Goal: Complete Application Form: Complete application form

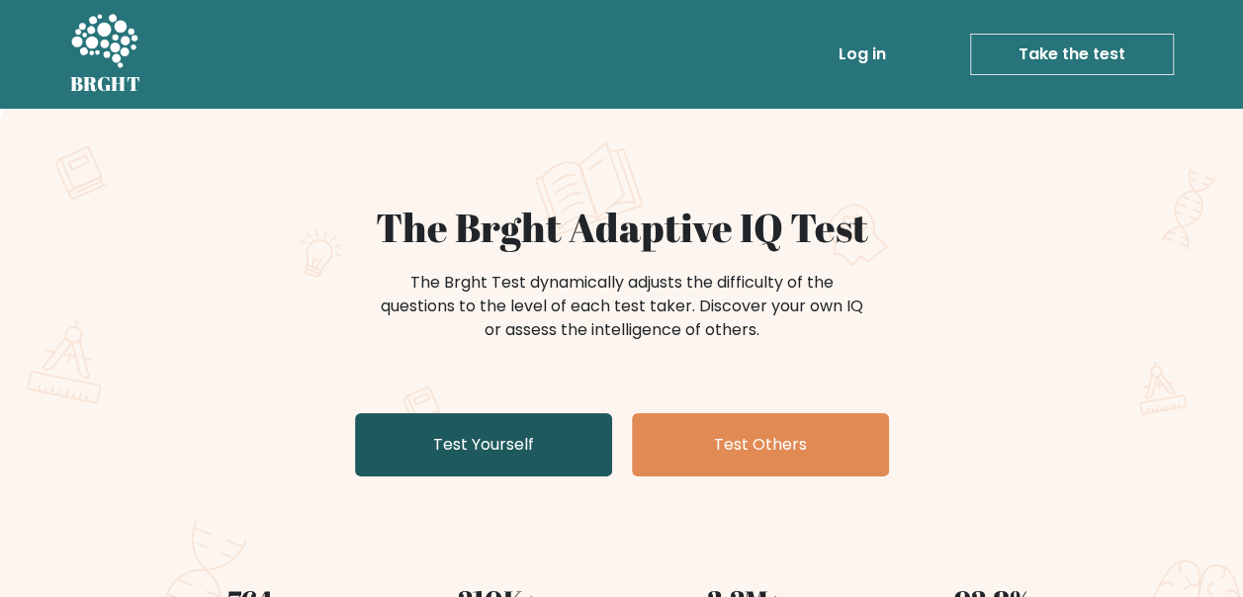
click at [473, 442] on link "Test Yourself" at bounding box center [483, 444] width 257 height 63
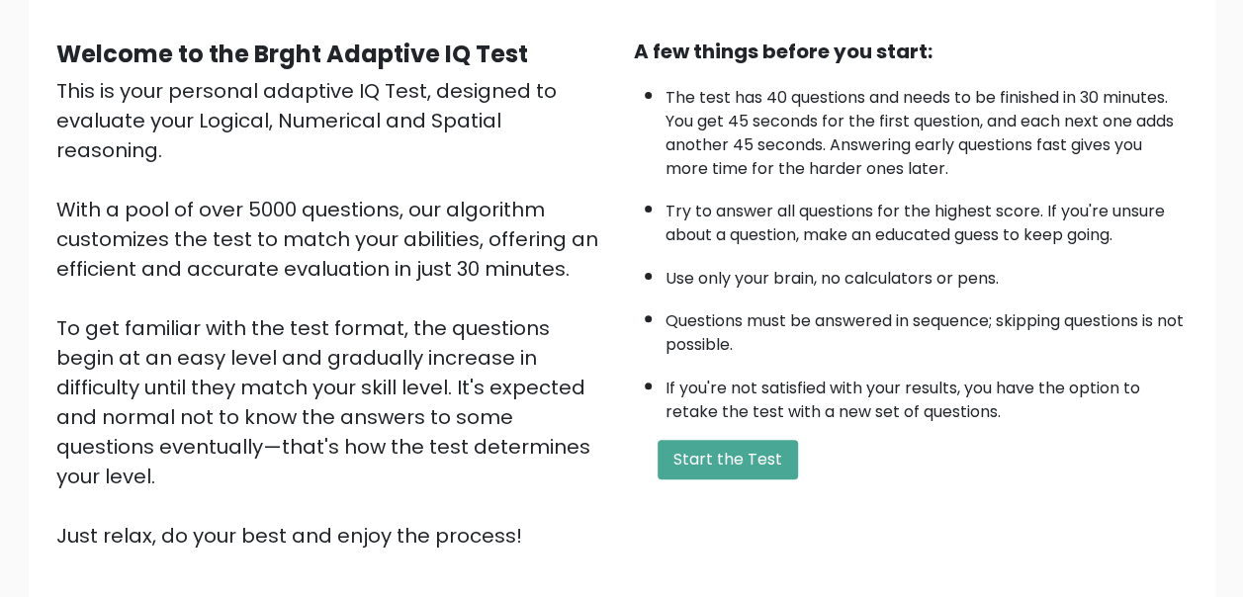
scroll to position [198, 0]
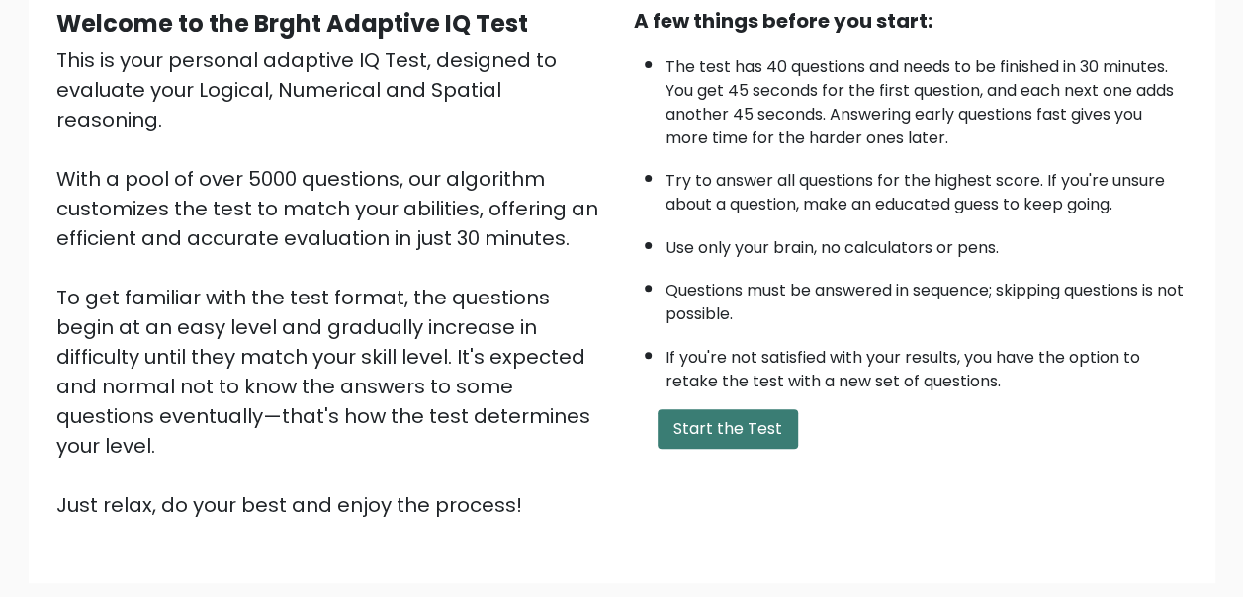
click at [743, 421] on button "Start the Test" at bounding box center [728, 429] width 140 height 40
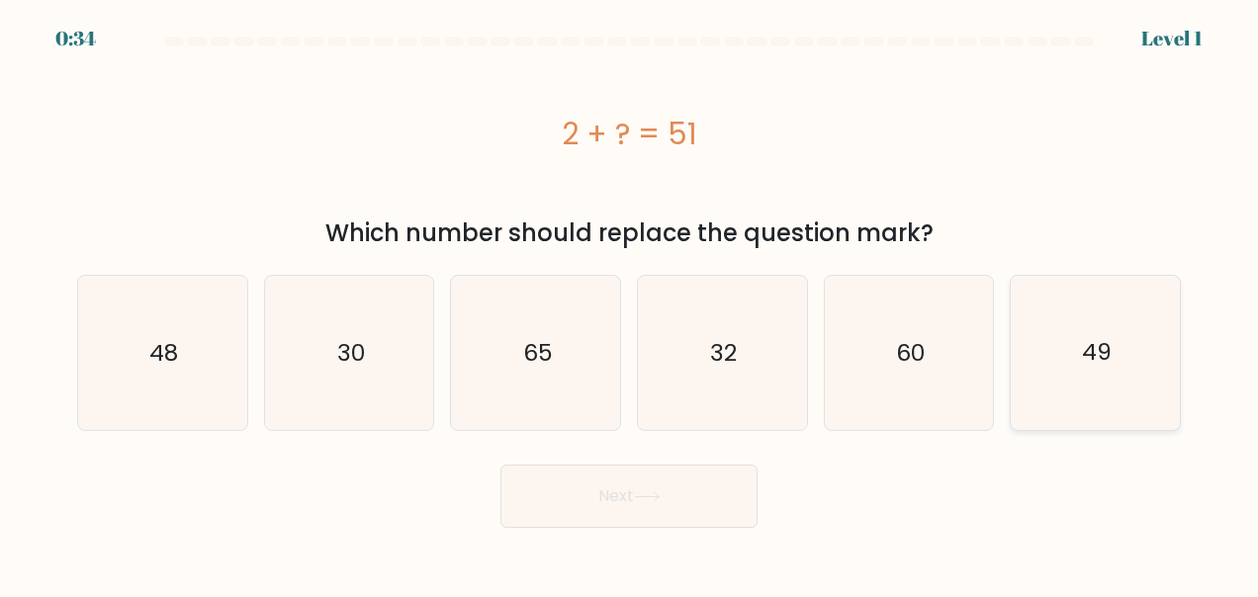
click at [1122, 387] on icon "49" at bounding box center [1096, 353] width 154 height 154
click at [630, 304] on input "f. 49" at bounding box center [629, 301] width 1 height 5
radio input "true"
click at [668, 518] on button "Next" at bounding box center [628, 496] width 257 height 63
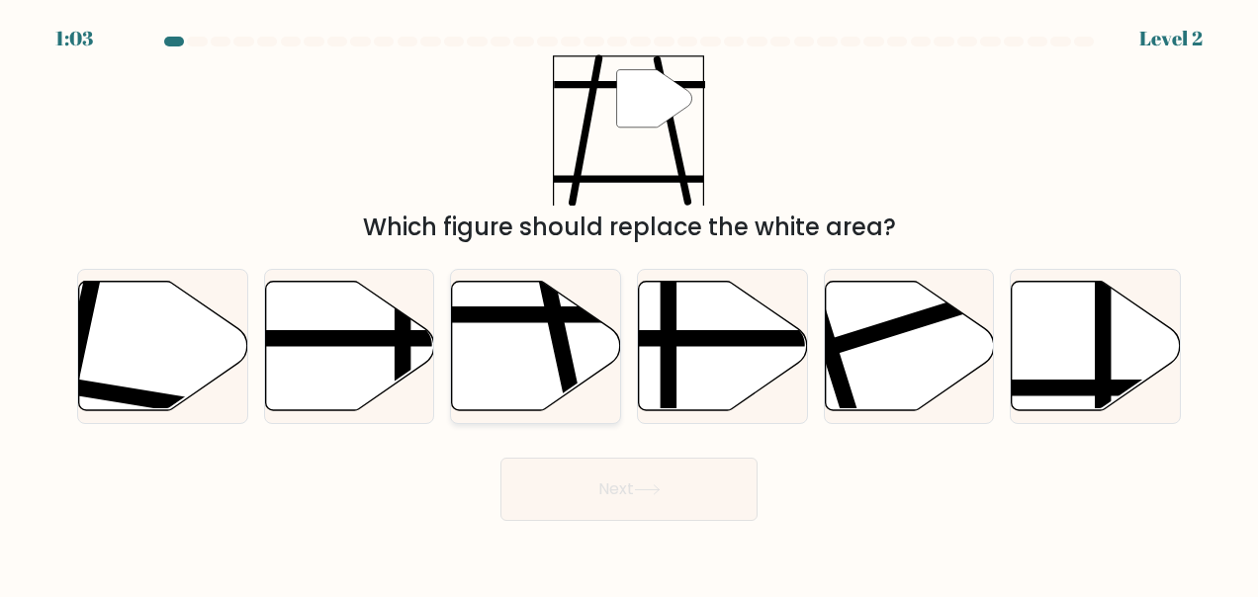
click at [526, 341] on icon at bounding box center [536, 346] width 169 height 130
click at [629, 304] on input "c." at bounding box center [629, 301] width 1 height 5
radio input "true"
click at [631, 493] on button "Next" at bounding box center [628, 489] width 257 height 63
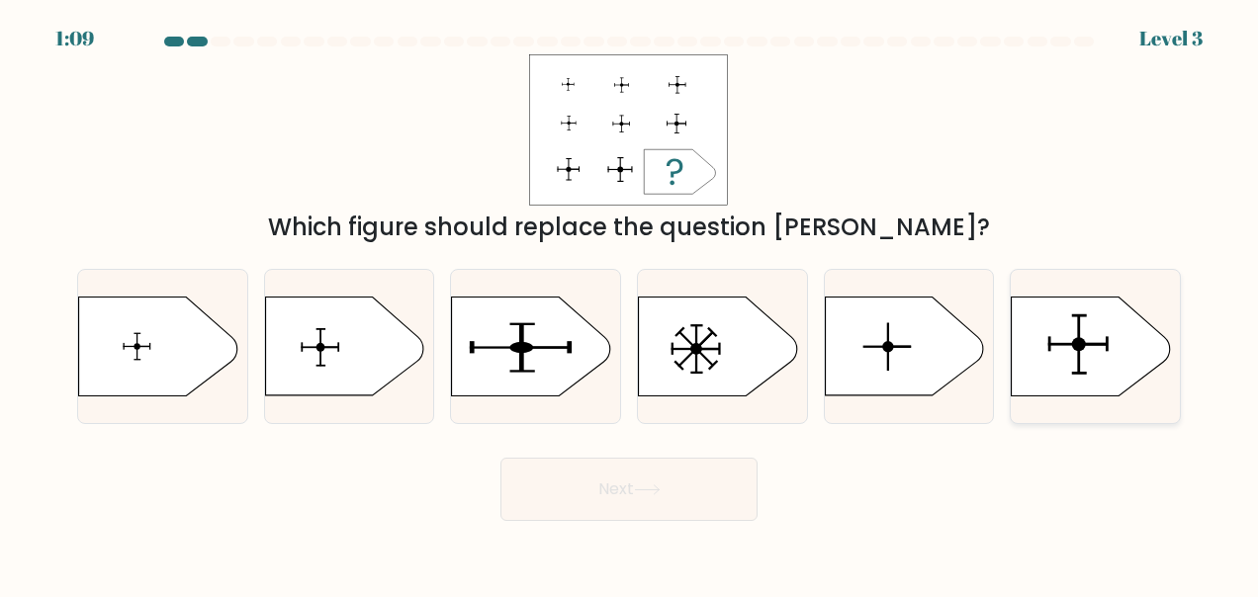
click at [1113, 344] on icon at bounding box center [1091, 347] width 158 height 99
click at [630, 304] on input "f." at bounding box center [629, 301] width 1 height 5
radio input "true"
click at [708, 500] on button "Next" at bounding box center [628, 489] width 257 height 63
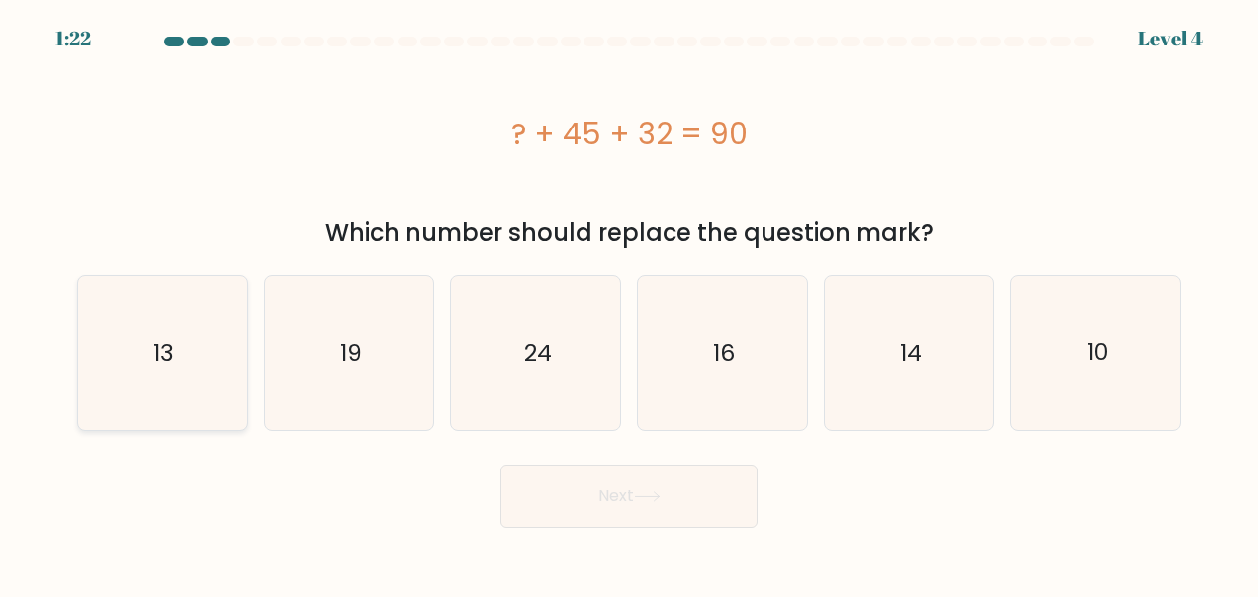
click at [119, 371] on icon "13" at bounding box center [162, 353] width 154 height 154
click at [629, 304] on input "a. 13" at bounding box center [629, 301] width 1 height 5
radio input "true"
click at [686, 493] on button "Next" at bounding box center [628, 496] width 257 height 63
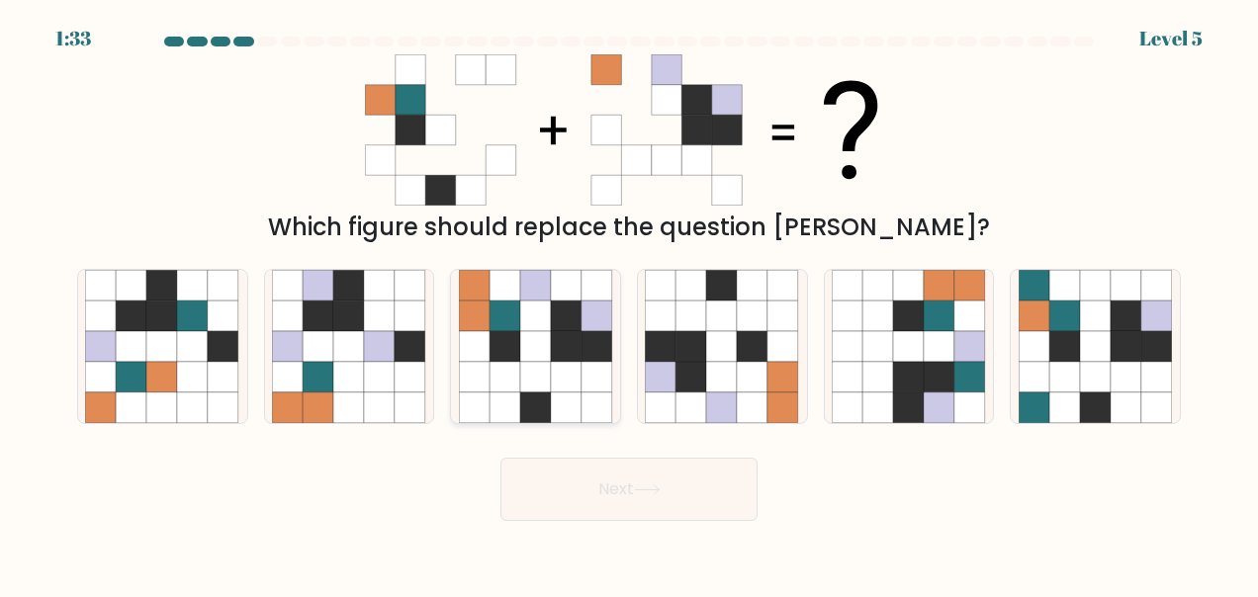
click at [540, 390] on icon at bounding box center [535, 377] width 31 height 31
click at [629, 304] on input "c." at bounding box center [629, 301] width 1 height 5
radio input "true"
click at [681, 492] on button "Next" at bounding box center [628, 489] width 257 height 63
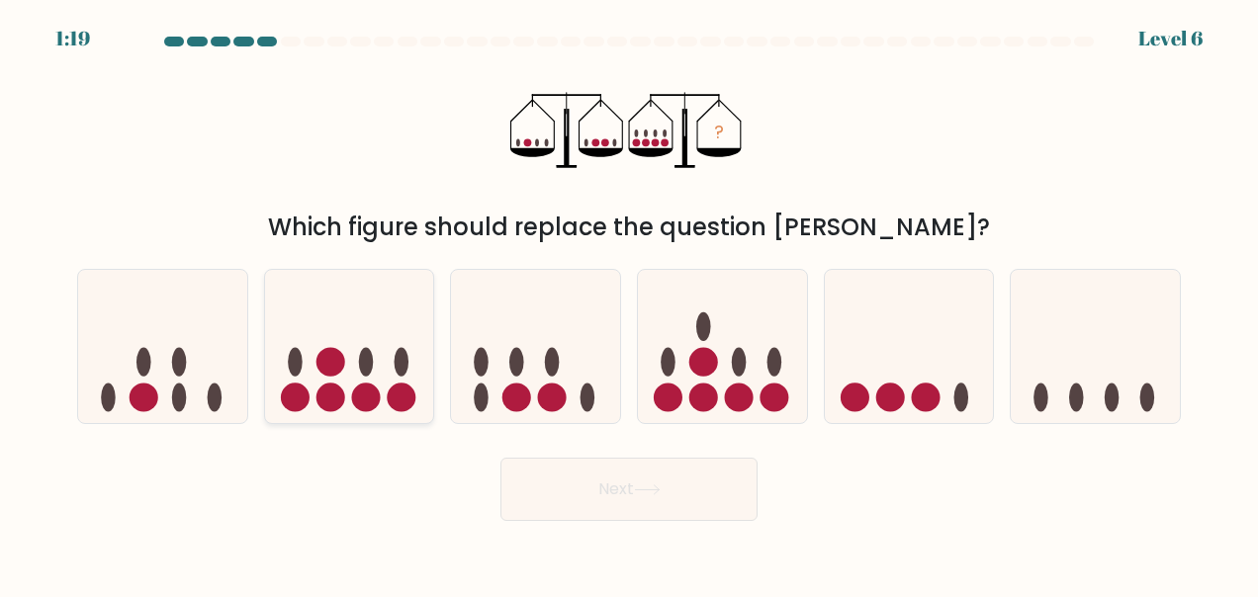
click at [298, 366] on ellipse at bounding box center [295, 362] width 15 height 29
click at [629, 304] on input "b." at bounding box center [629, 301] width 1 height 5
radio input "true"
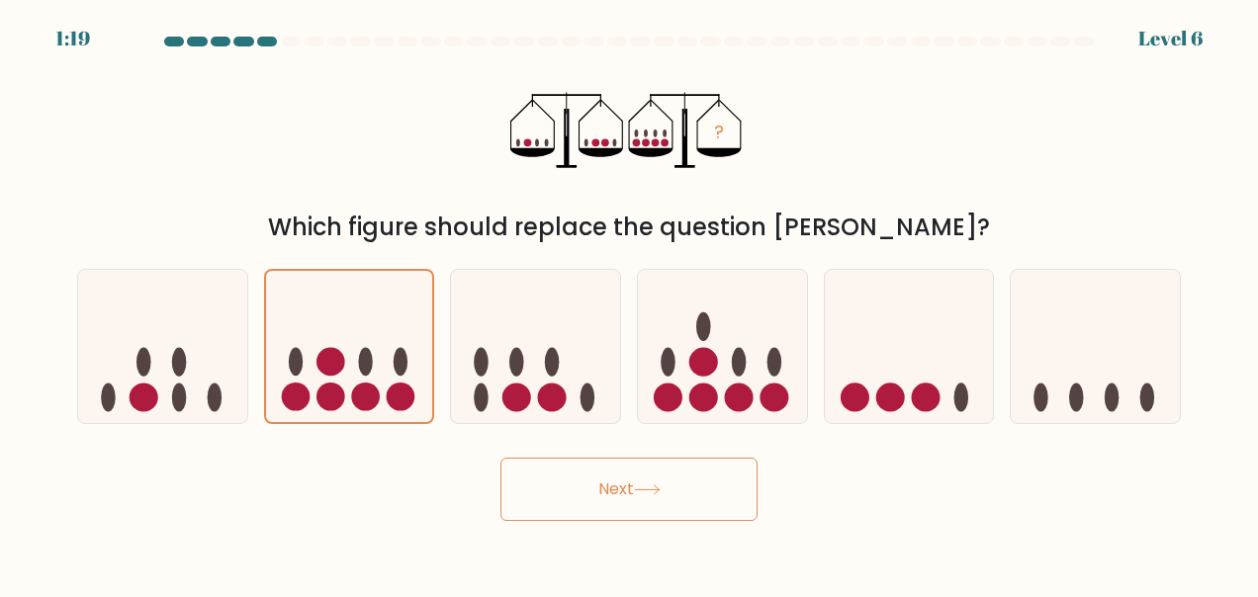
click at [734, 501] on button "Next" at bounding box center [628, 489] width 257 height 63
click at [686, 485] on button "Next" at bounding box center [628, 489] width 257 height 63
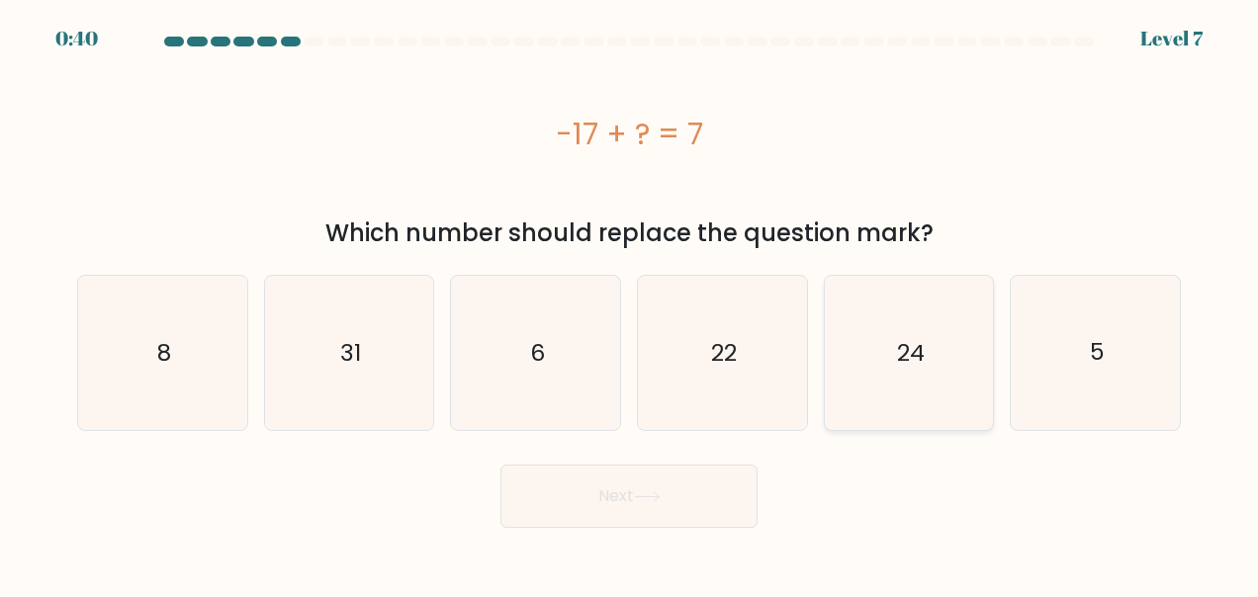
click at [950, 375] on icon "24" at bounding box center [909, 353] width 154 height 154
click at [630, 304] on input "e. 24" at bounding box center [629, 301] width 1 height 5
radio input "true"
click at [562, 493] on button "Next" at bounding box center [628, 496] width 257 height 63
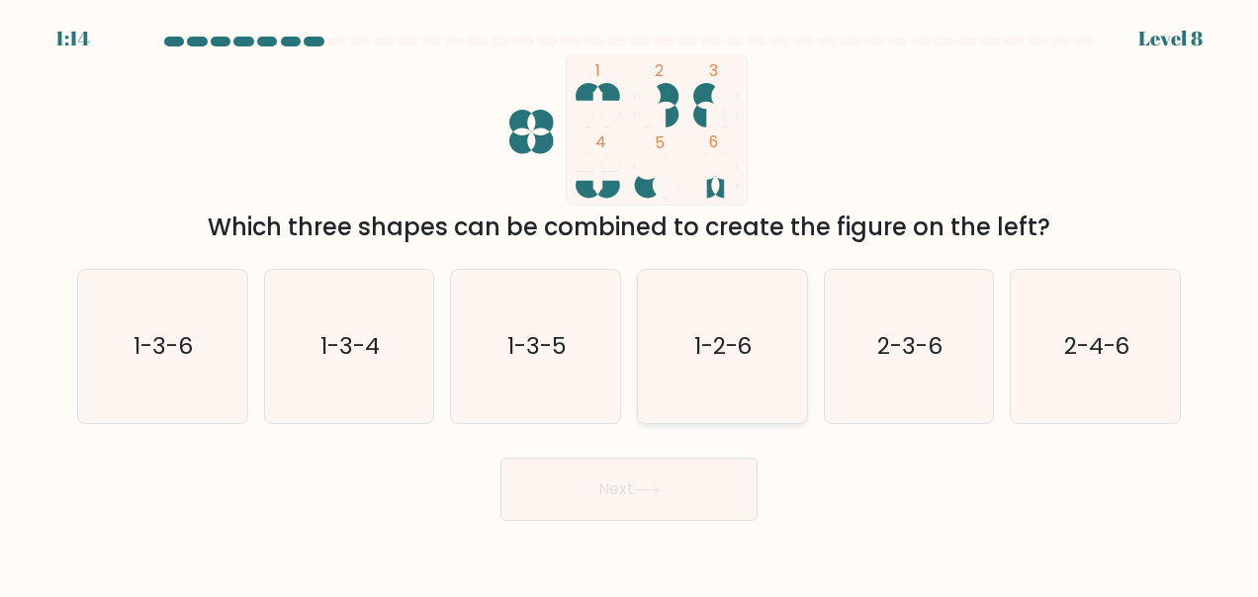
click at [694, 323] on icon "1-2-6" at bounding box center [722, 347] width 154 height 154
click at [630, 304] on input "d. 1-2-6" at bounding box center [629, 301] width 1 height 5
radio input "true"
click at [902, 356] on text "2-3-6" at bounding box center [910, 346] width 65 height 32
click at [630, 304] on input "e. 2-3-6" at bounding box center [629, 301] width 1 height 5
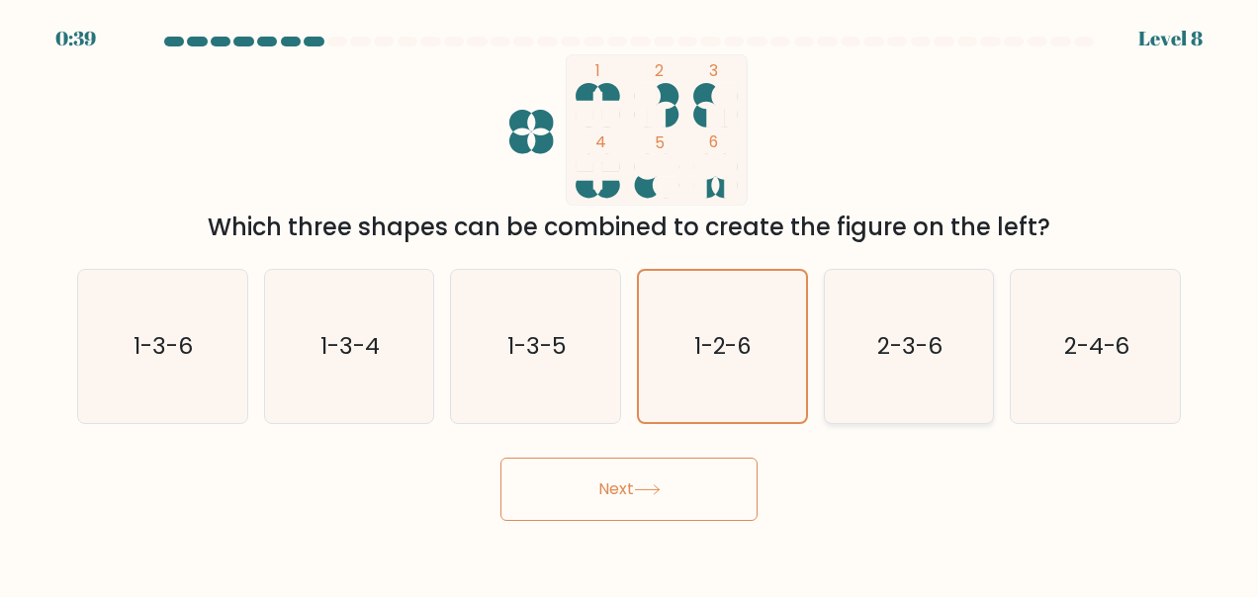
radio input "true"
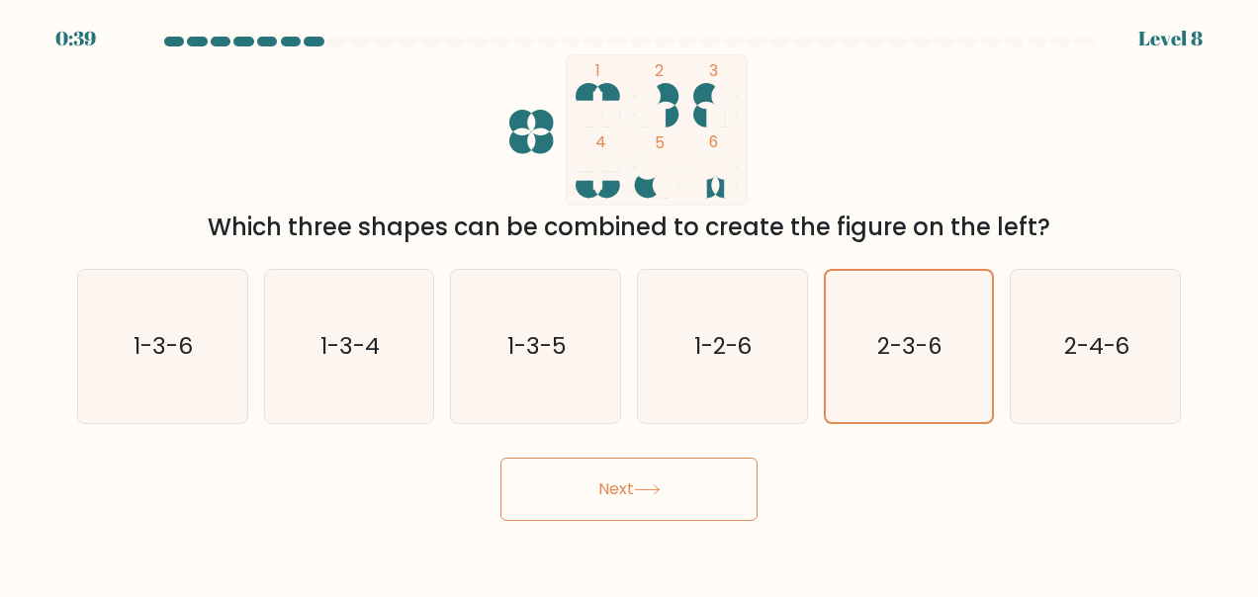
click at [693, 493] on button "Next" at bounding box center [628, 489] width 257 height 63
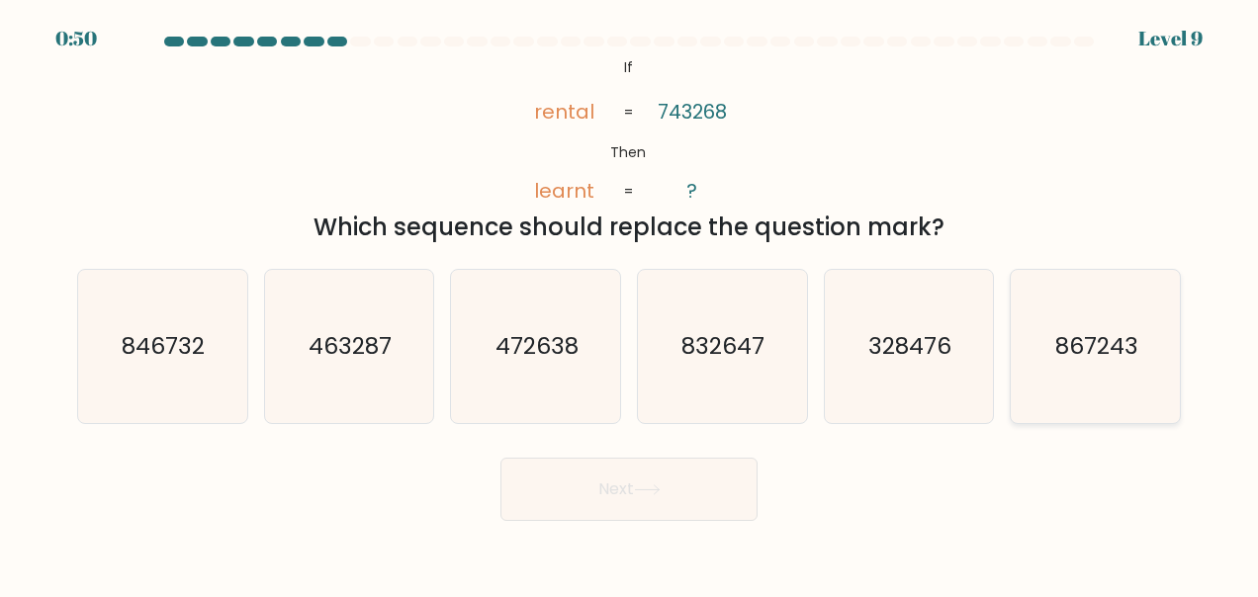
click at [1072, 367] on icon "867243" at bounding box center [1096, 347] width 154 height 154
click at [630, 304] on input "f. 867243" at bounding box center [629, 301] width 1 height 5
radio input "true"
click at [654, 477] on button "Next" at bounding box center [628, 489] width 257 height 63
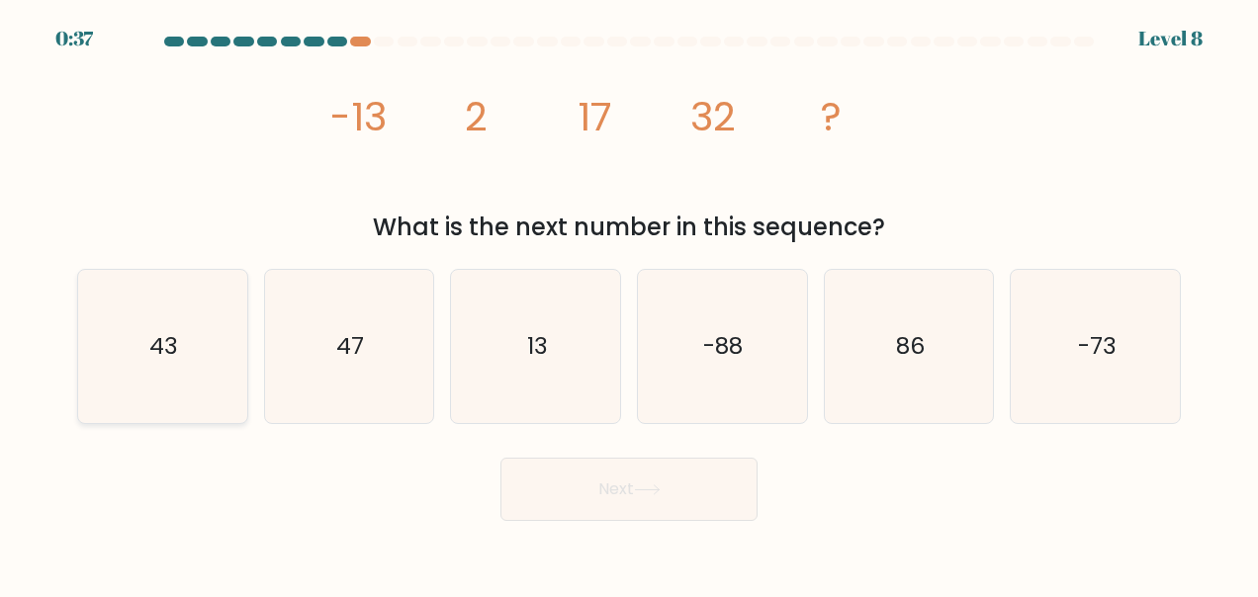
click at [131, 375] on icon "43" at bounding box center [162, 347] width 154 height 154
click at [629, 304] on input "a. 43" at bounding box center [629, 301] width 1 height 5
radio input "true"
click at [661, 499] on button "Next" at bounding box center [628, 489] width 257 height 63
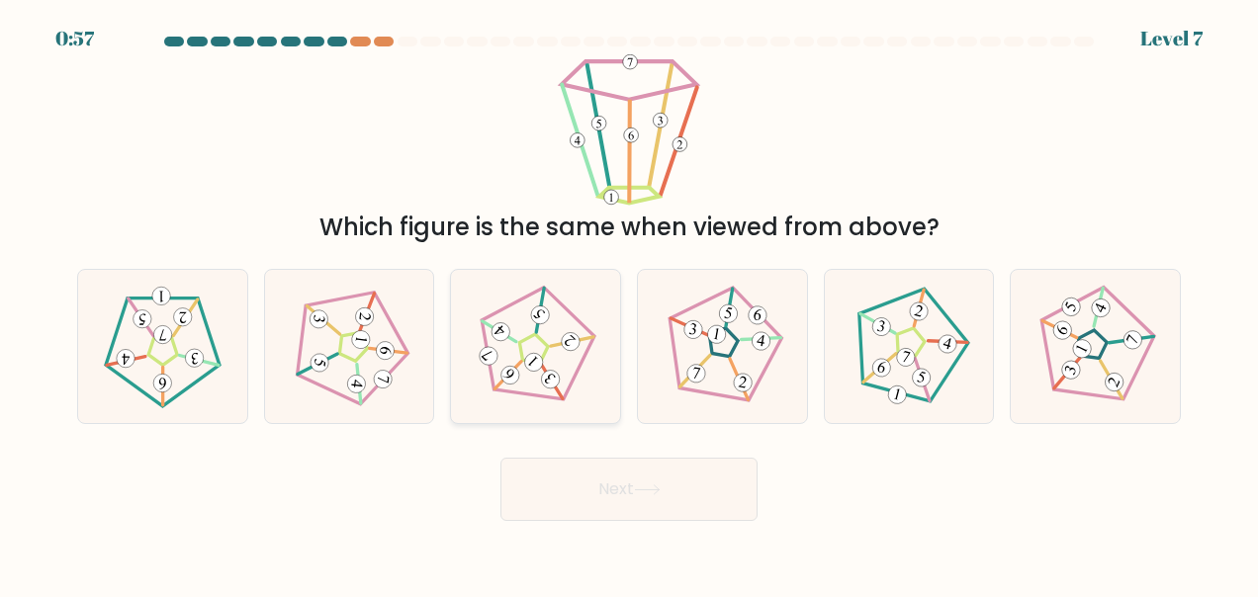
click at [520, 334] on icon at bounding box center [536, 347] width 124 height 124
click at [629, 304] on input "c." at bounding box center [629, 301] width 1 height 5
radio input "true"
drag, startPoint x: 361, startPoint y: 350, endPoint x: 370, endPoint y: 332, distance: 19.9
click at [362, 348] on icon at bounding box center [350, 347] width 124 height 124
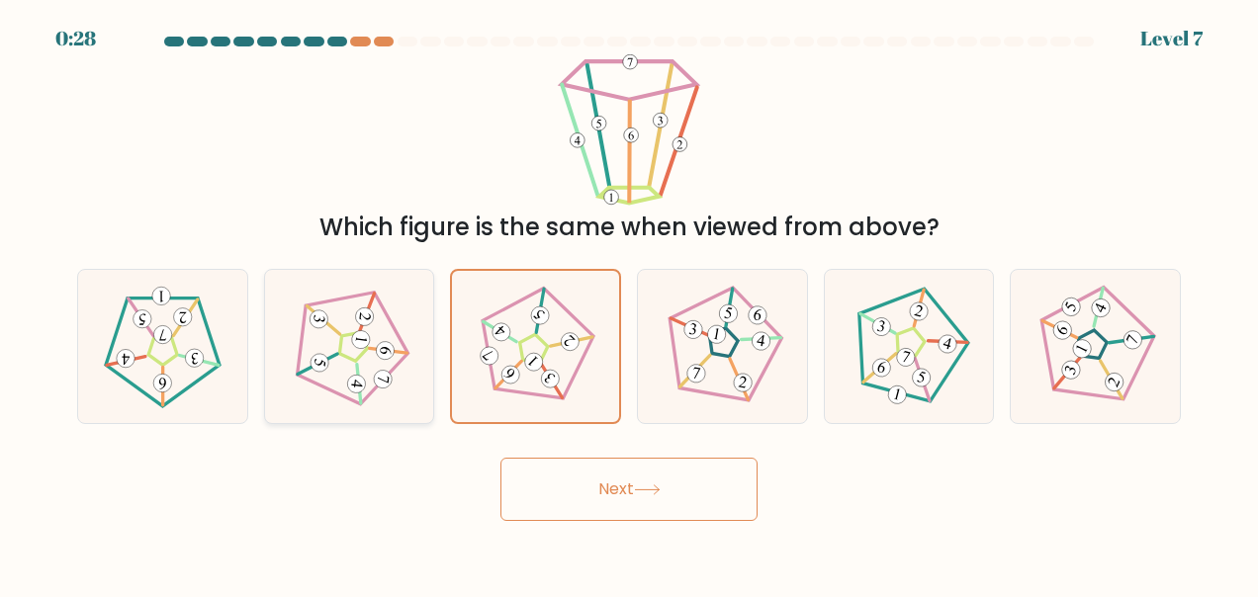
click at [629, 304] on input "b." at bounding box center [629, 301] width 1 height 5
radio input "true"
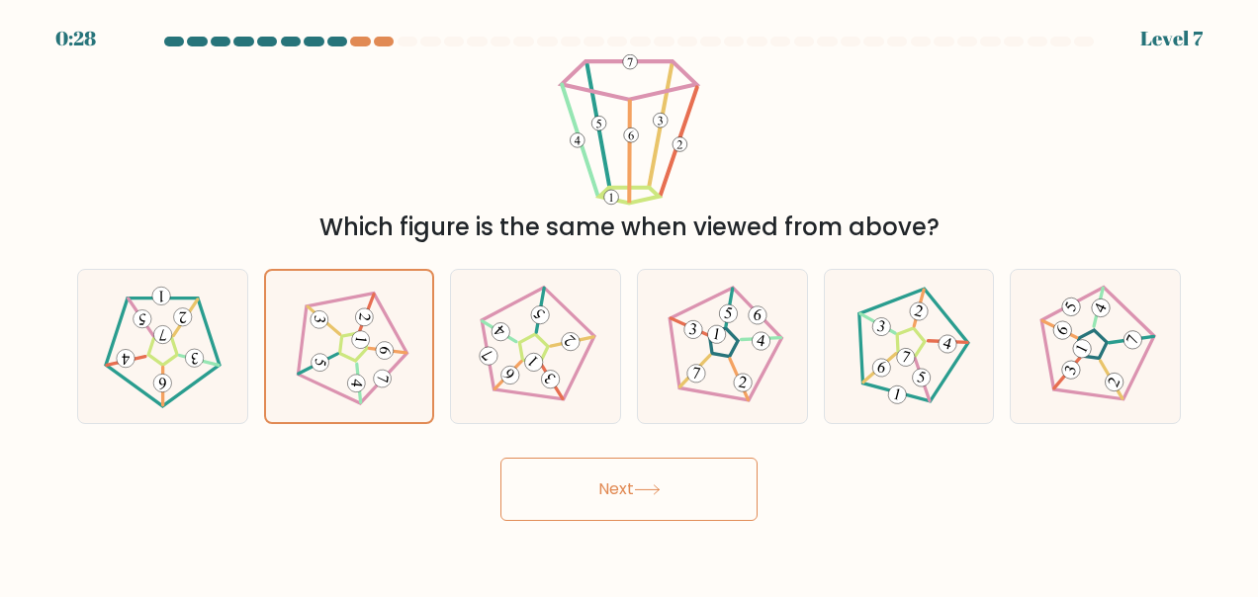
click at [621, 499] on button "Next" at bounding box center [628, 489] width 257 height 63
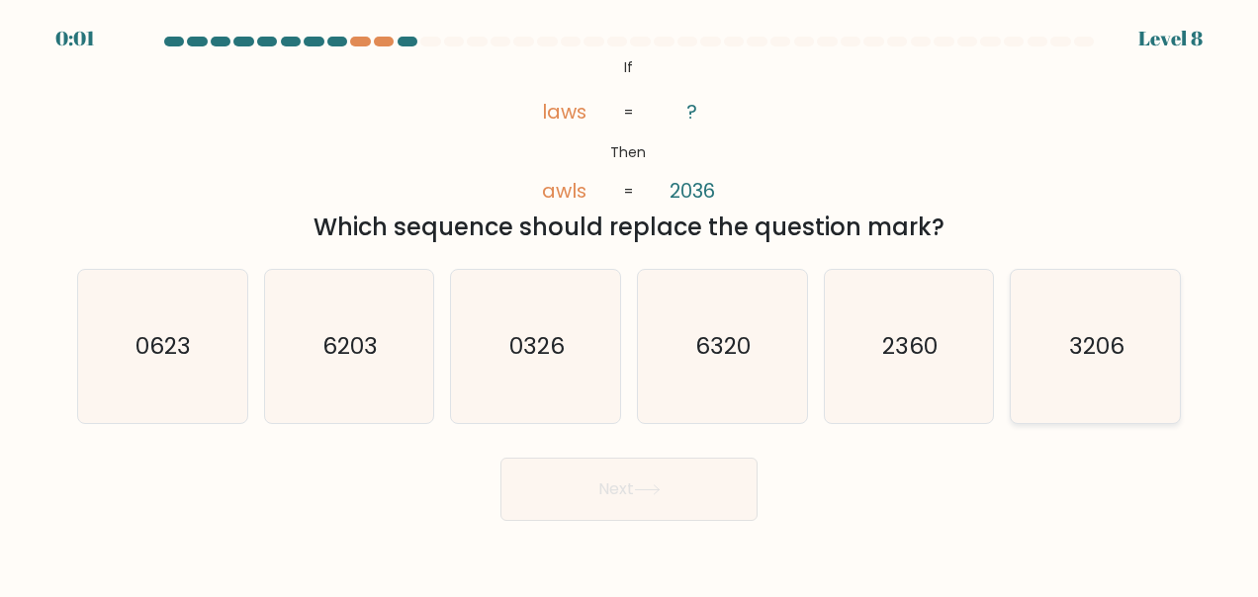
click at [1070, 330] on text "3206" at bounding box center [1096, 346] width 55 height 32
click at [630, 304] on input "f. 3206" at bounding box center [629, 301] width 1 height 5
radio input "true"
click at [601, 473] on div "Next" at bounding box center [629, 484] width 1128 height 73
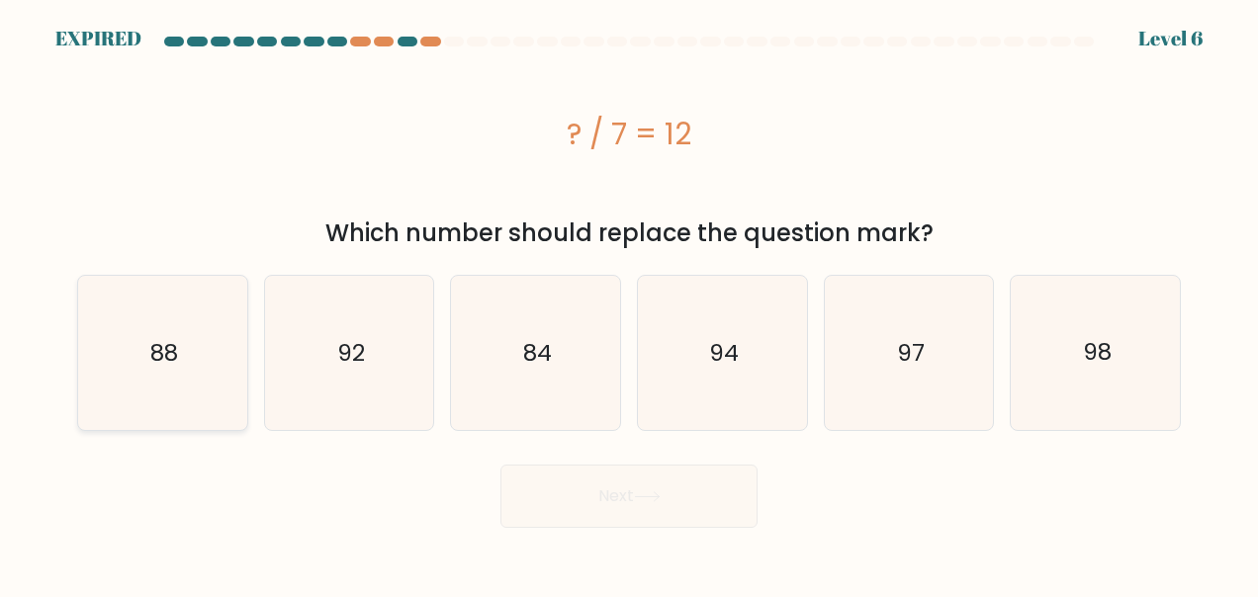
click at [127, 370] on icon "88" at bounding box center [162, 353] width 154 height 154
click at [629, 304] on input "a. 88" at bounding box center [629, 301] width 1 height 5
radio input "true"
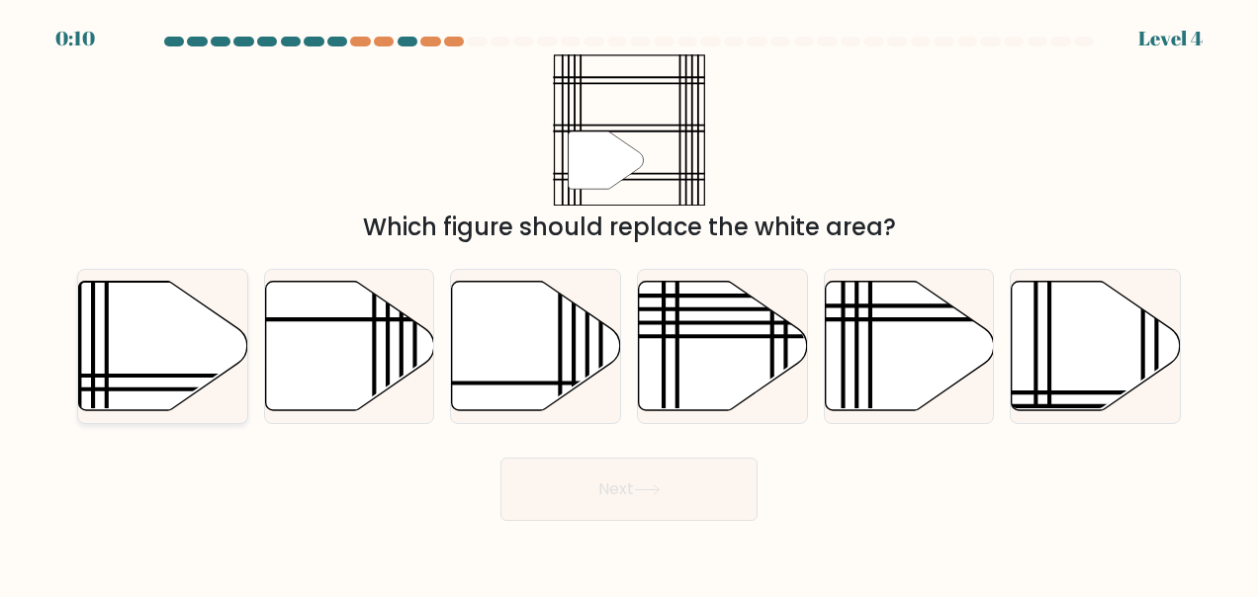
click at [136, 343] on icon at bounding box center [163, 346] width 169 height 130
click at [629, 304] on input "a." at bounding box center [629, 301] width 1 height 5
radio input "true"
click at [682, 495] on button "Next" at bounding box center [628, 489] width 257 height 63
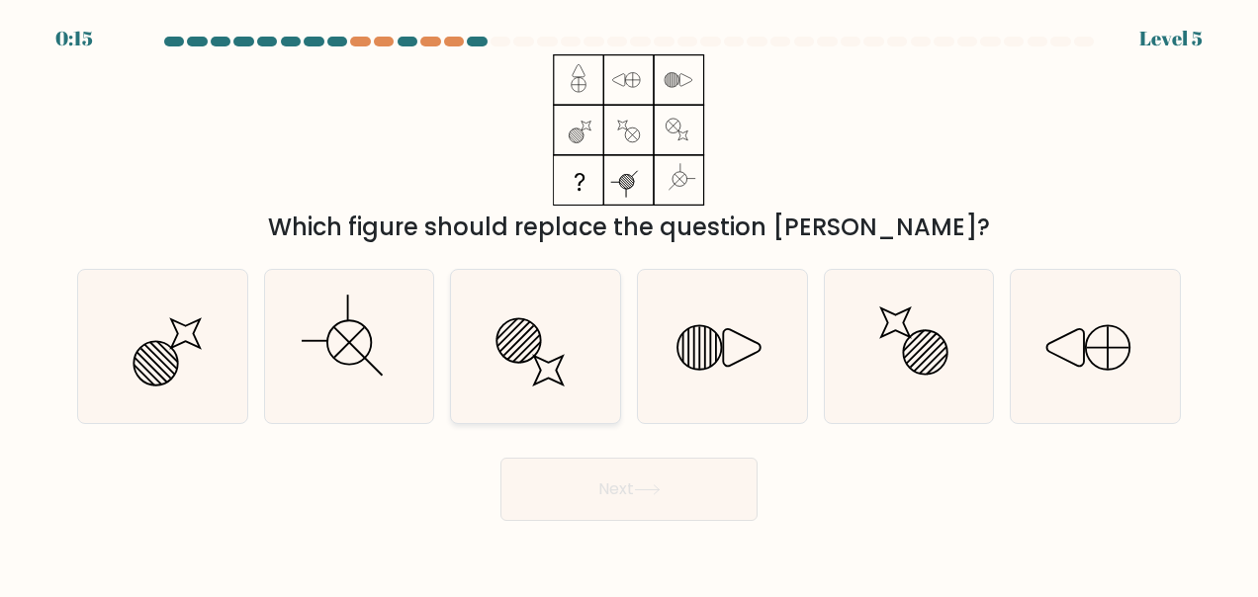
click at [555, 376] on icon at bounding box center [536, 347] width 154 height 154
click at [629, 304] on input "c." at bounding box center [629, 301] width 1 height 5
radio input "true"
click at [570, 497] on button "Next" at bounding box center [628, 489] width 257 height 63
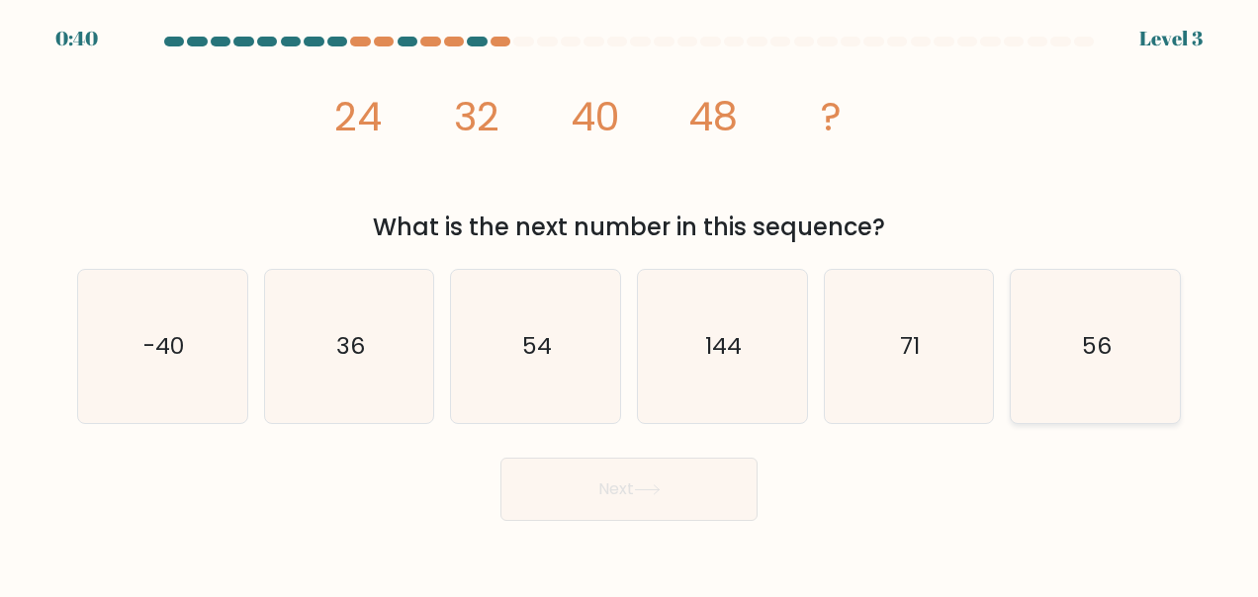
click at [1080, 354] on icon "56" at bounding box center [1096, 347] width 154 height 154
click at [630, 304] on input "f. 56" at bounding box center [629, 301] width 1 height 5
radio input "true"
click at [639, 506] on button "Next" at bounding box center [628, 489] width 257 height 63
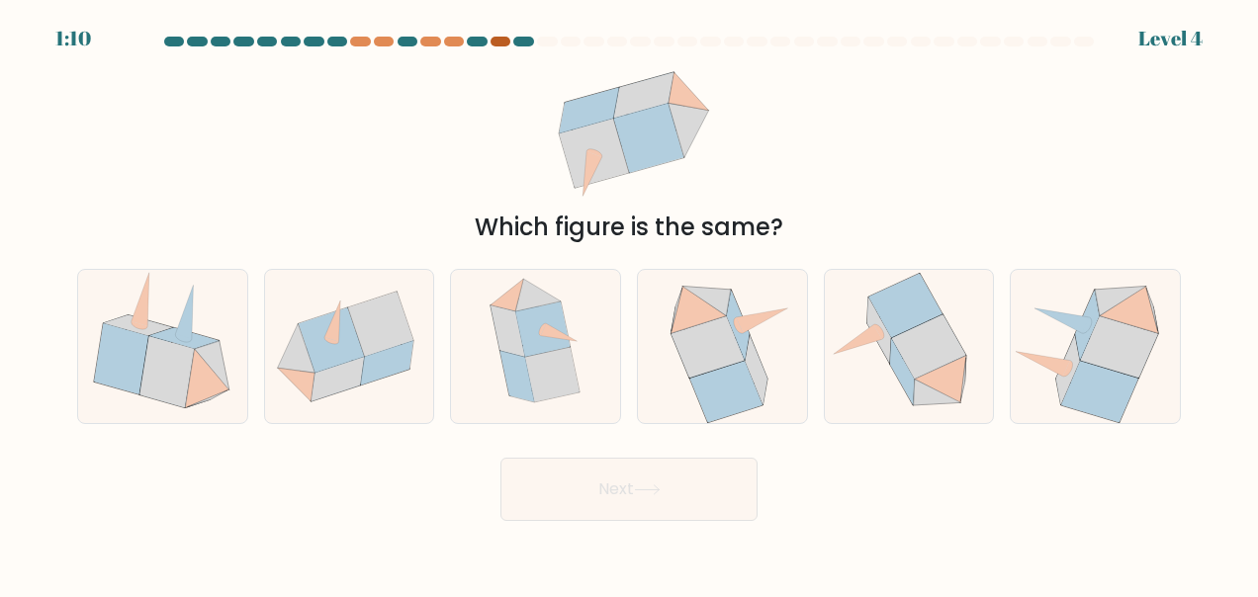
click at [500, 40] on div at bounding box center [501, 42] width 20 height 10
click at [648, 329] on div at bounding box center [722, 347] width 171 height 156
click at [630, 304] on input "d." at bounding box center [629, 301] width 1 height 5
radio input "true"
drag, startPoint x: 671, startPoint y: 163, endPoint x: 670, endPoint y: 142, distance: 20.8
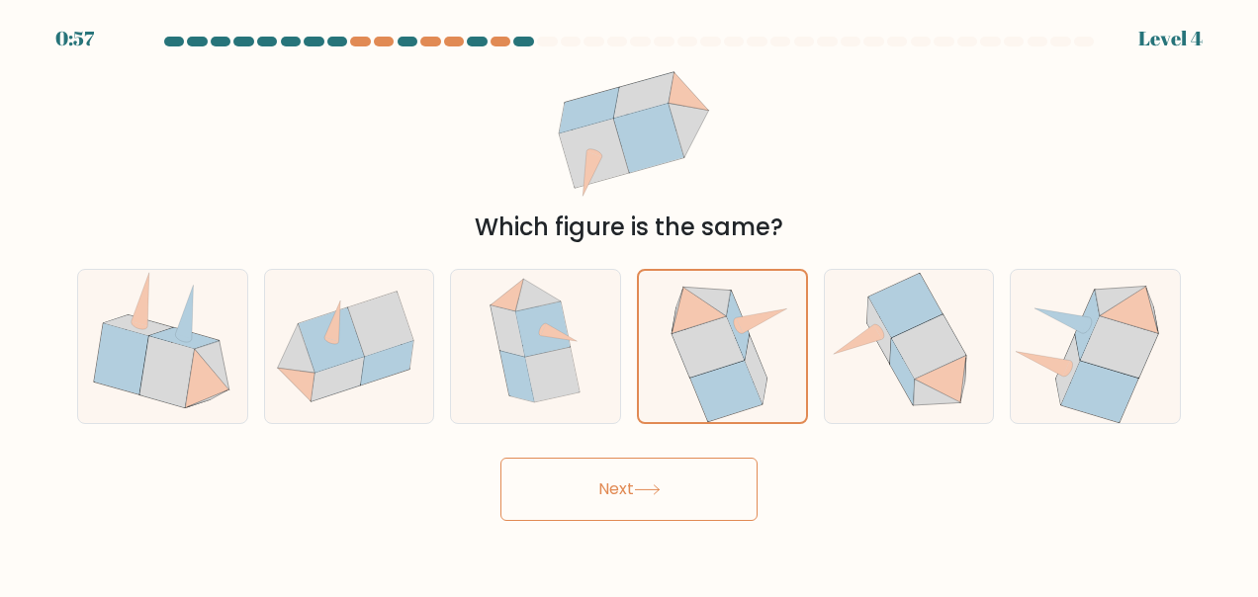
click at [671, 163] on icon at bounding box center [629, 129] width 186 height 151
drag, startPoint x: 669, startPoint y: 133, endPoint x: 682, endPoint y: 145, distance: 18.9
click at [682, 145] on icon at bounding box center [629, 129] width 186 height 151
click at [924, 348] on icon at bounding box center [929, 347] width 74 height 64
click at [630, 304] on input "e." at bounding box center [629, 301] width 1 height 5
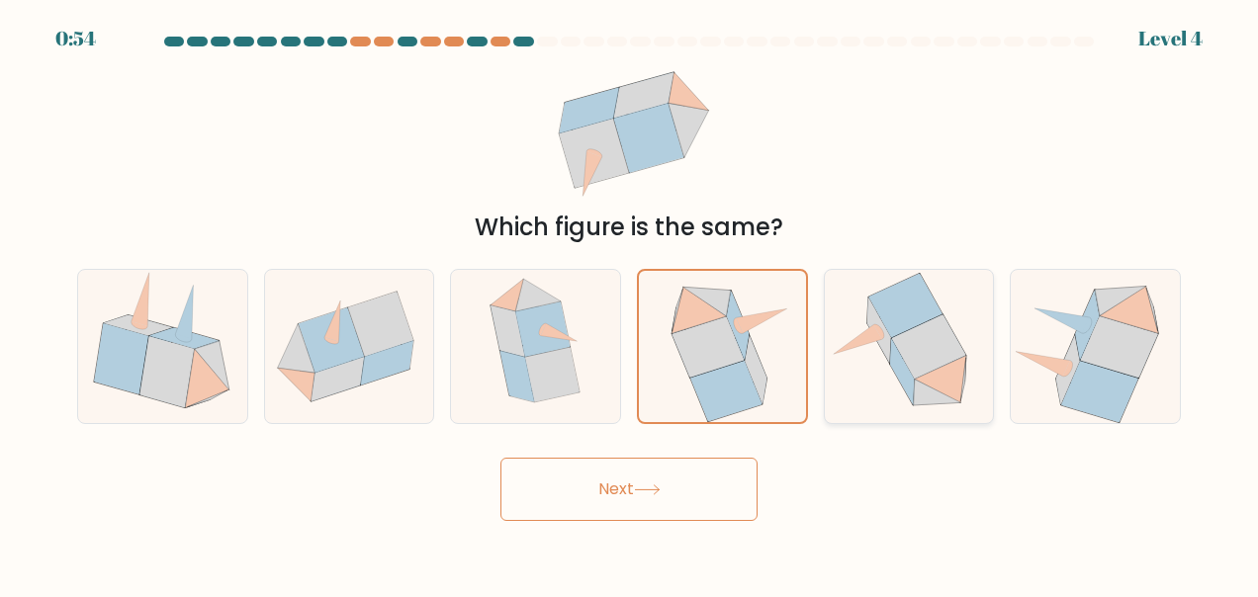
radio input "true"
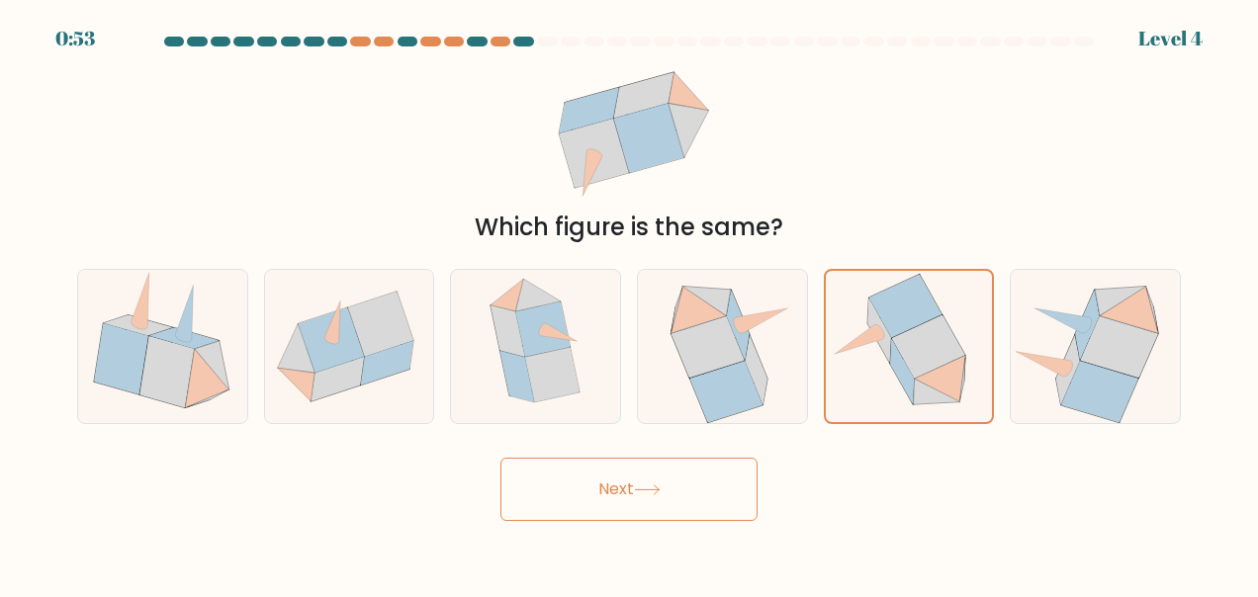
click at [654, 514] on button "Next" at bounding box center [628, 489] width 257 height 63
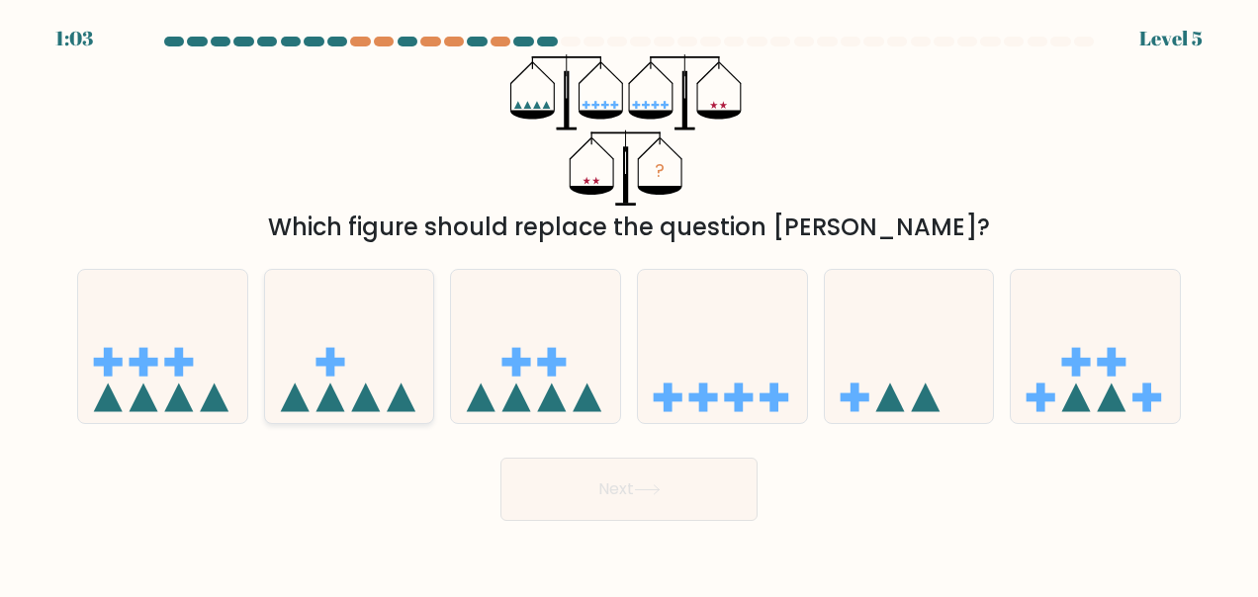
click at [374, 377] on icon at bounding box center [349, 346] width 169 height 139
click at [629, 304] on input "b." at bounding box center [629, 301] width 1 height 5
radio input "true"
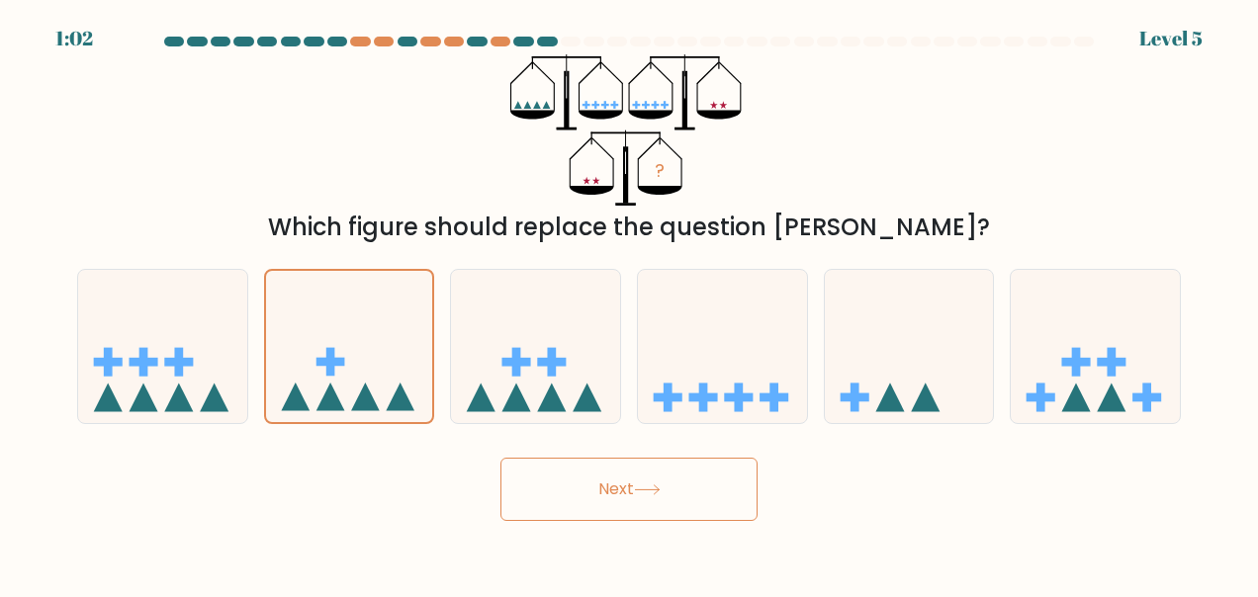
click at [702, 474] on button "Next" at bounding box center [628, 489] width 257 height 63
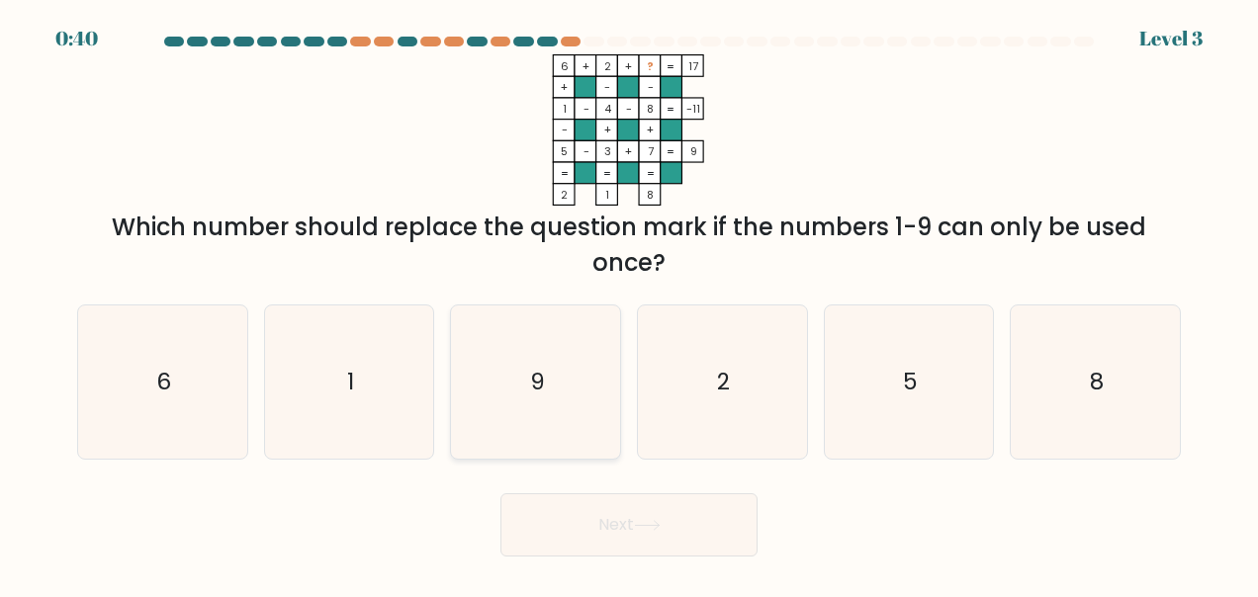
click at [527, 419] on icon "9" at bounding box center [536, 383] width 154 height 154
click at [629, 304] on input "c. 9" at bounding box center [629, 301] width 1 height 5
radio input "true"
click at [604, 520] on button "Next" at bounding box center [628, 525] width 257 height 63
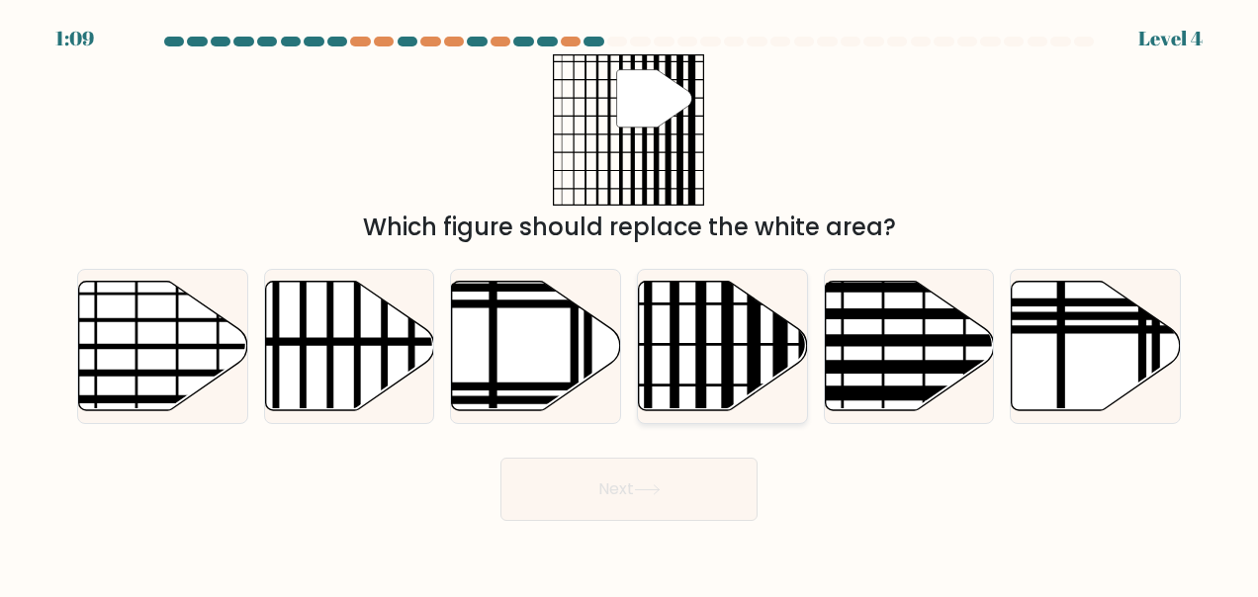
click at [734, 333] on icon at bounding box center [723, 346] width 169 height 130
click at [630, 304] on input "d." at bounding box center [629, 301] width 1 height 5
radio input "true"
click at [682, 485] on button "Next" at bounding box center [628, 489] width 257 height 63
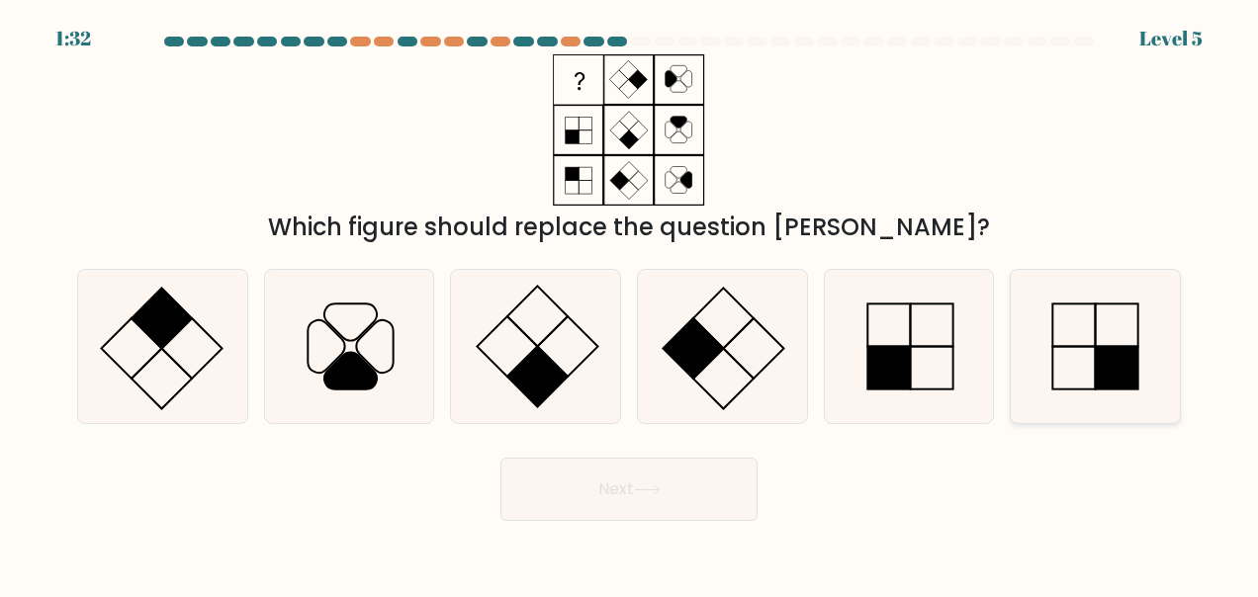
click at [1095, 370] on rect at bounding box center [1073, 368] width 43 height 43
click at [630, 304] on input "f." at bounding box center [629, 301] width 1 height 5
radio input "true"
click at [704, 500] on button "Next" at bounding box center [628, 489] width 257 height 63
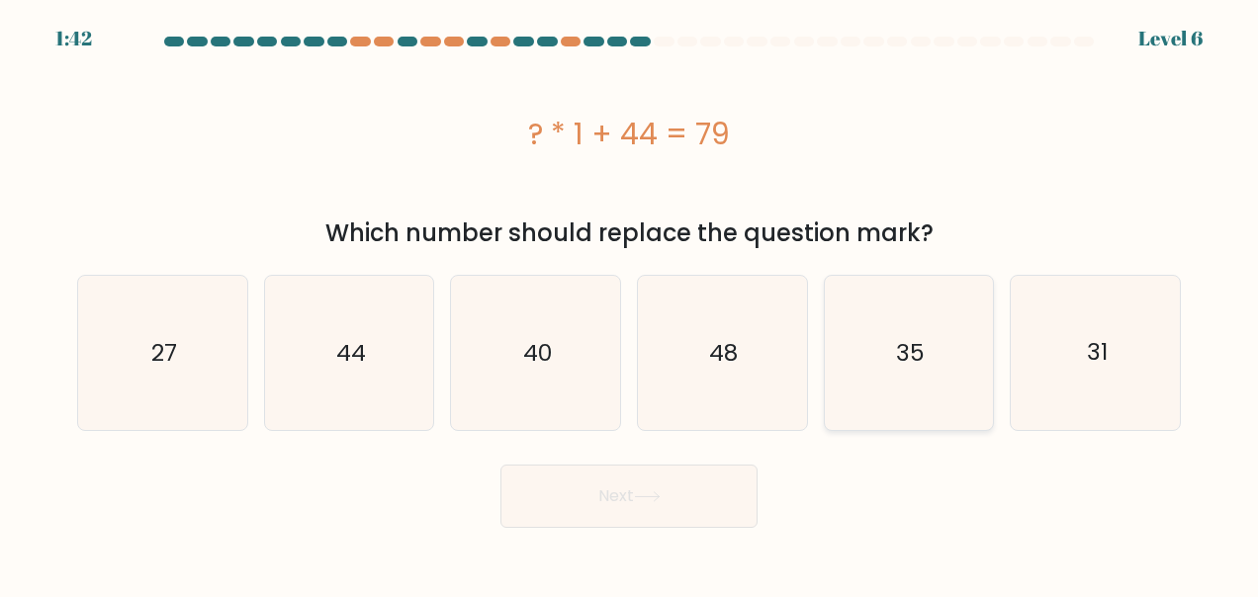
click at [932, 344] on icon "35" at bounding box center [909, 353] width 154 height 154
click at [630, 304] on input "e. 35" at bounding box center [629, 301] width 1 height 5
radio input "true"
click at [633, 473] on button "Next" at bounding box center [628, 496] width 257 height 63
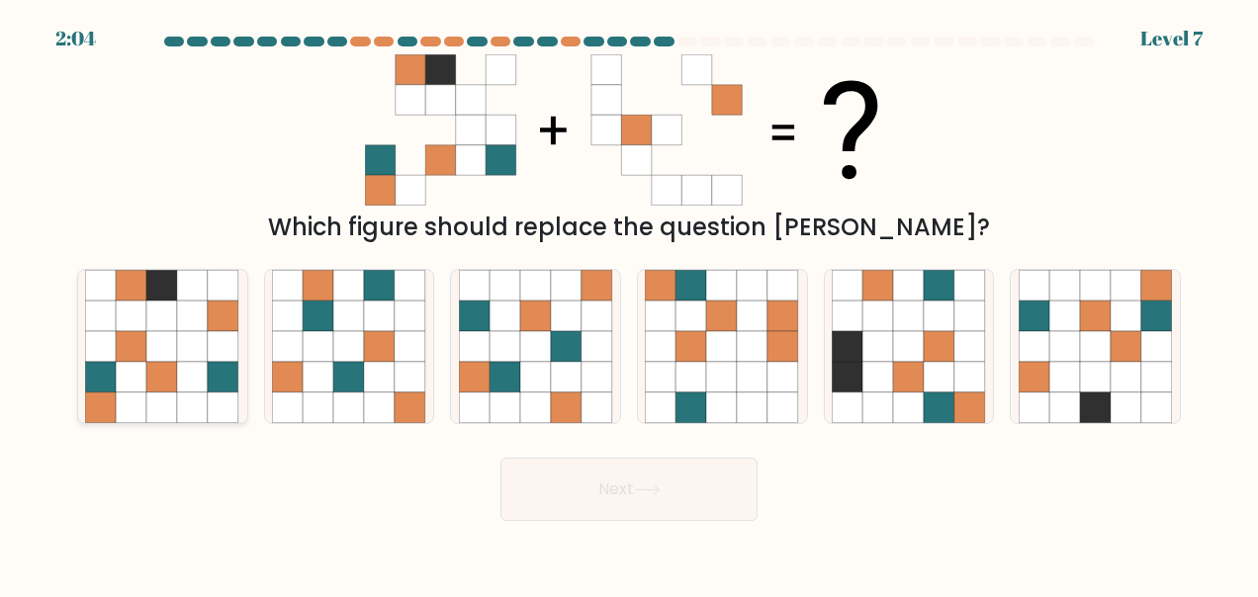
click at [160, 336] on icon at bounding box center [162, 346] width 31 height 31
click at [629, 304] on input "a." at bounding box center [629, 301] width 1 height 5
radio input "true"
click at [721, 494] on button "Next" at bounding box center [628, 489] width 257 height 63
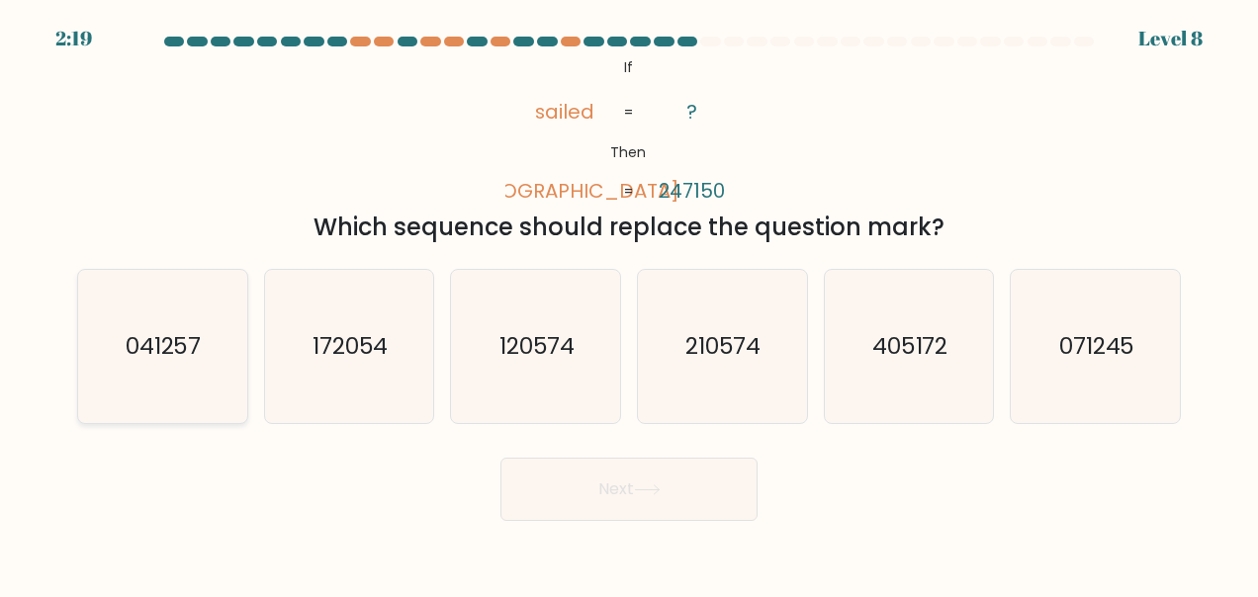
click at [170, 328] on icon "041257" at bounding box center [162, 347] width 154 height 154
click at [629, 304] on input "a. 041257" at bounding box center [629, 301] width 1 height 5
radio input "true"
click at [576, 494] on button "Next" at bounding box center [628, 489] width 257 height 63
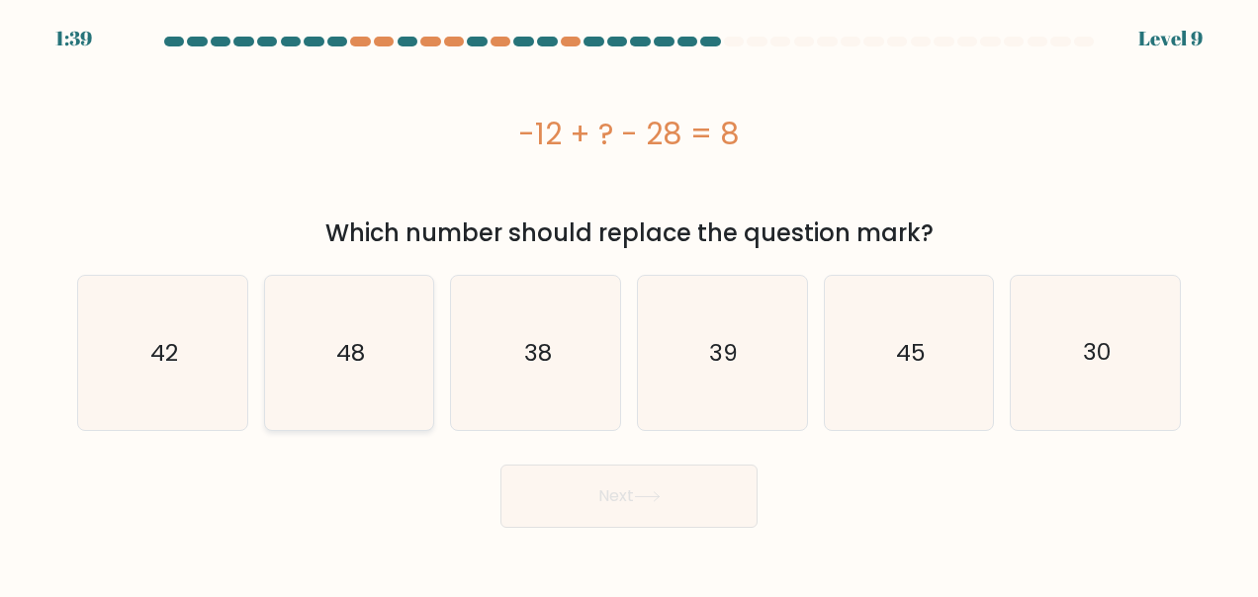
click at [333, 370] on icon "48" at bounding box center [349, 353] width 154 height 154
click at [629, 304] on input "b. 48" at bounding box center [629, 301] width 1 height 5
radio input "true"
click at [574, 470] on button "Next" at bounding box center [628, 496] width 257 height 63
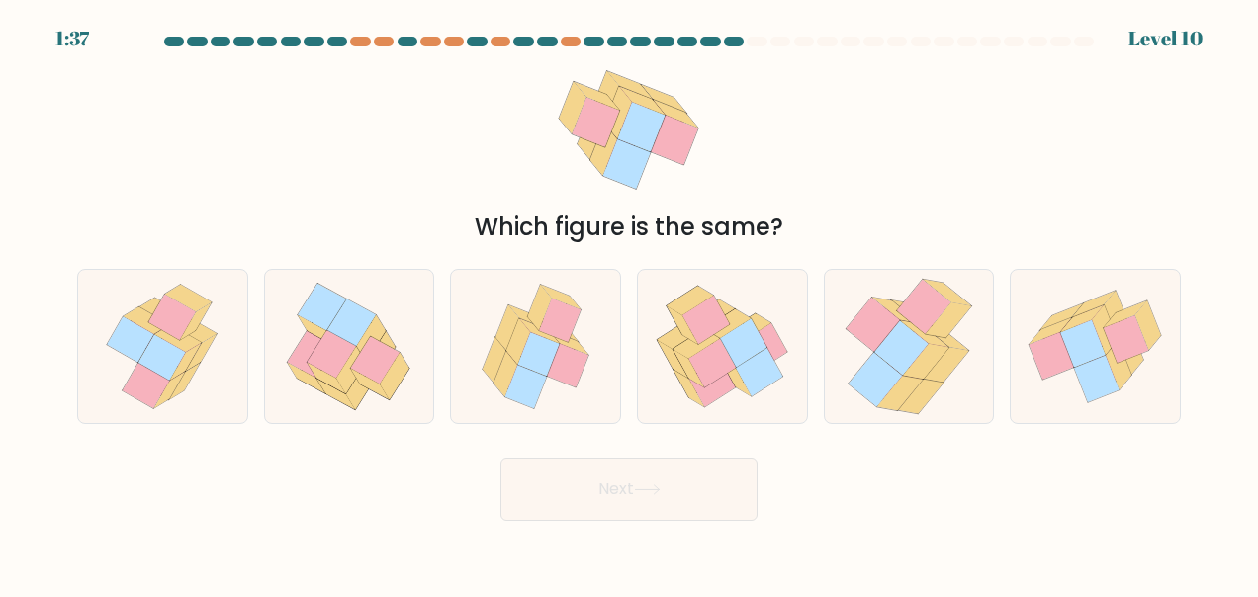
click at [589, 491] on button "Next" at bounding box center [628, 489] width 257 height 63
click at [999, 495] on div "Next" at bounding box center [629, 484] width 1128 height 73
click at [1065, 352] on icon at bounding box center [1052, 355] width 45 height 47
click at [630, 304] on input "f." at bounding box center [629, 301] width 1 height 5
radio input "true"
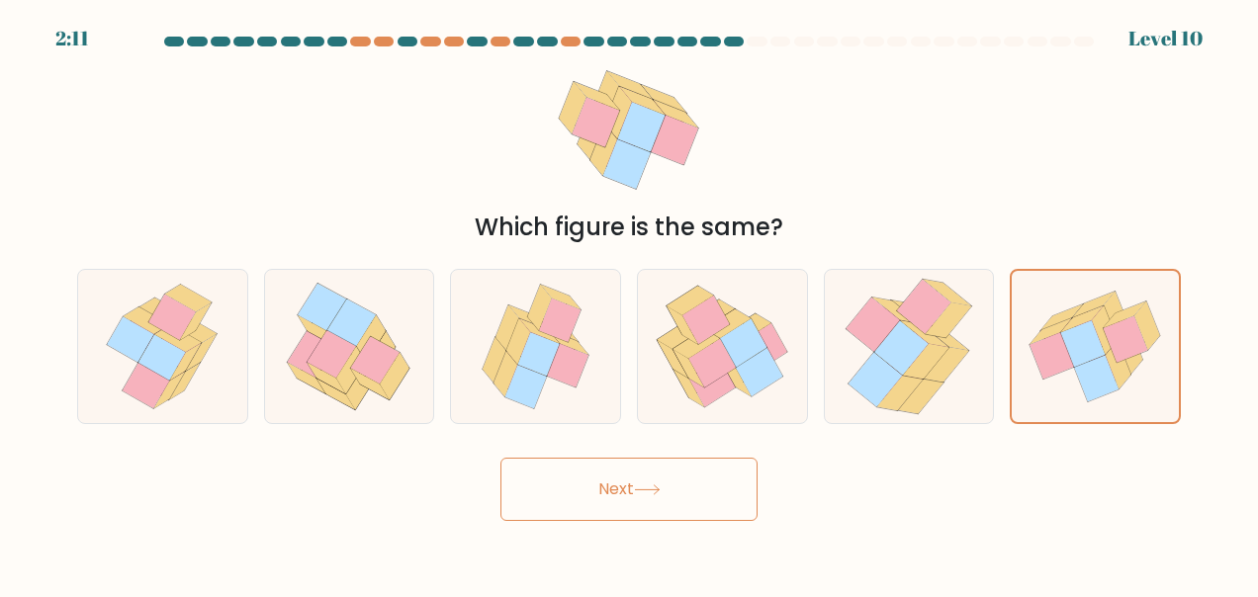
click at [637, 493] on button "Next" at bounding box center [628, 489] width 257 height 63
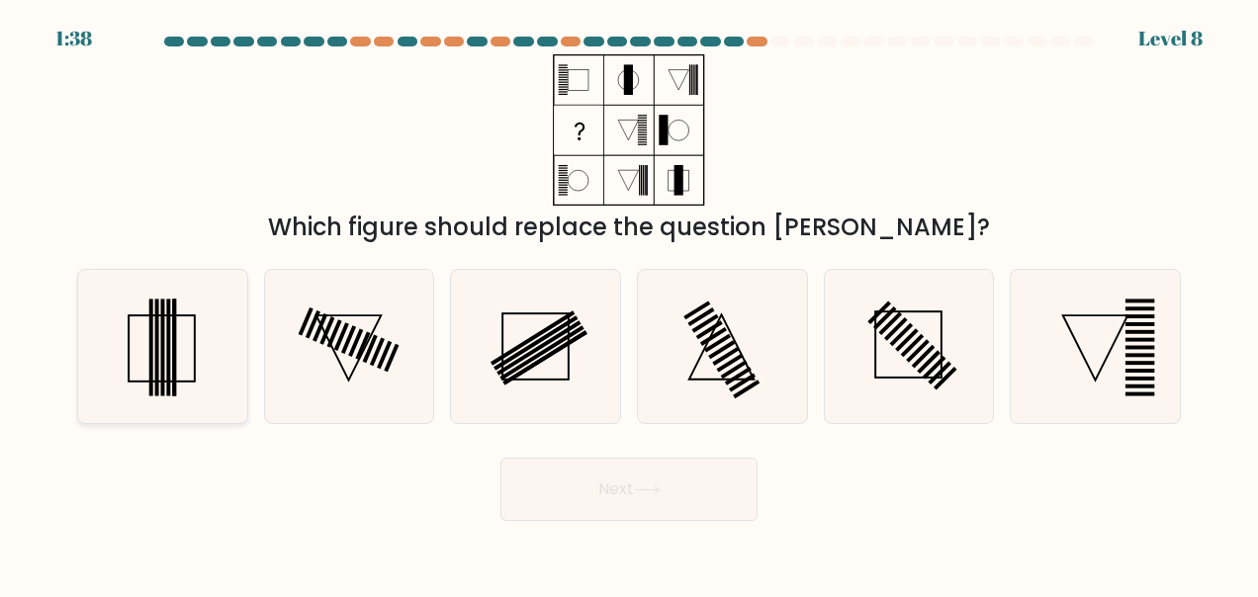
click at [151, 358] on rect at bounding box center [152, 348] width 4 height 98
click at [629, 304] on input "a." at bounding box center [629, 301] width 1 height 5
radio input "true"
click at [661, 487] on icon at bounding box center [647, 490] width 27 height 11
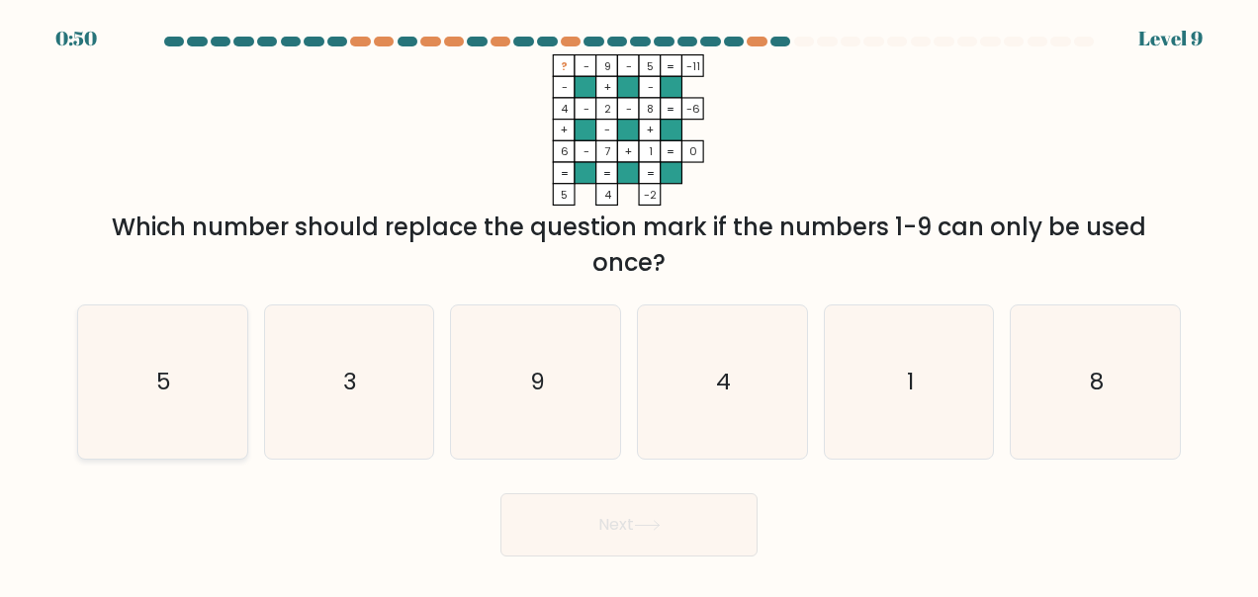
click at [176, 354] on icon "5" at bounding box center [162, 383] width 154 height 154
click at [629, 304] on input "a. 5" at bounding box center [629, 301] width 1 height 5
radio input "true"
click at [710, 536] on button "Next" at bounding box center [628, 525] width 257 height 63
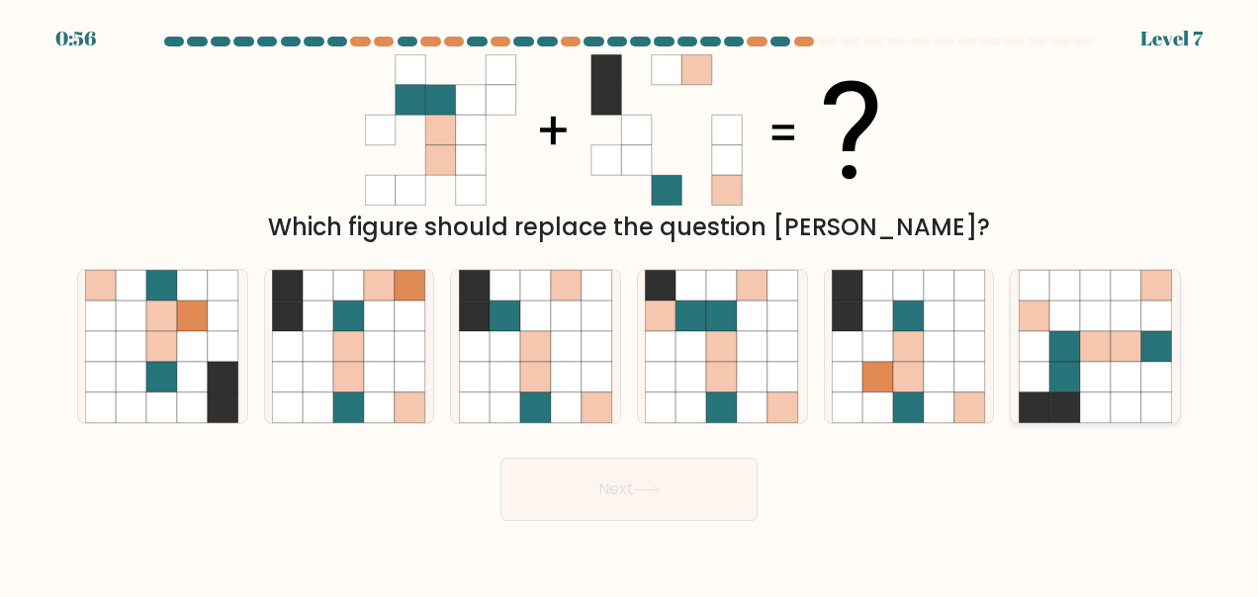
click at [1086, 382] on icon at bounding box center [1095, 377] width 31 height 31
click at [630, 304] on input "f." at bounding box center [629, 301] width 1 height 5
radio input "true"
click at [690, 479] on button "Next" at bounding box center [628, 489] width 257 height 63
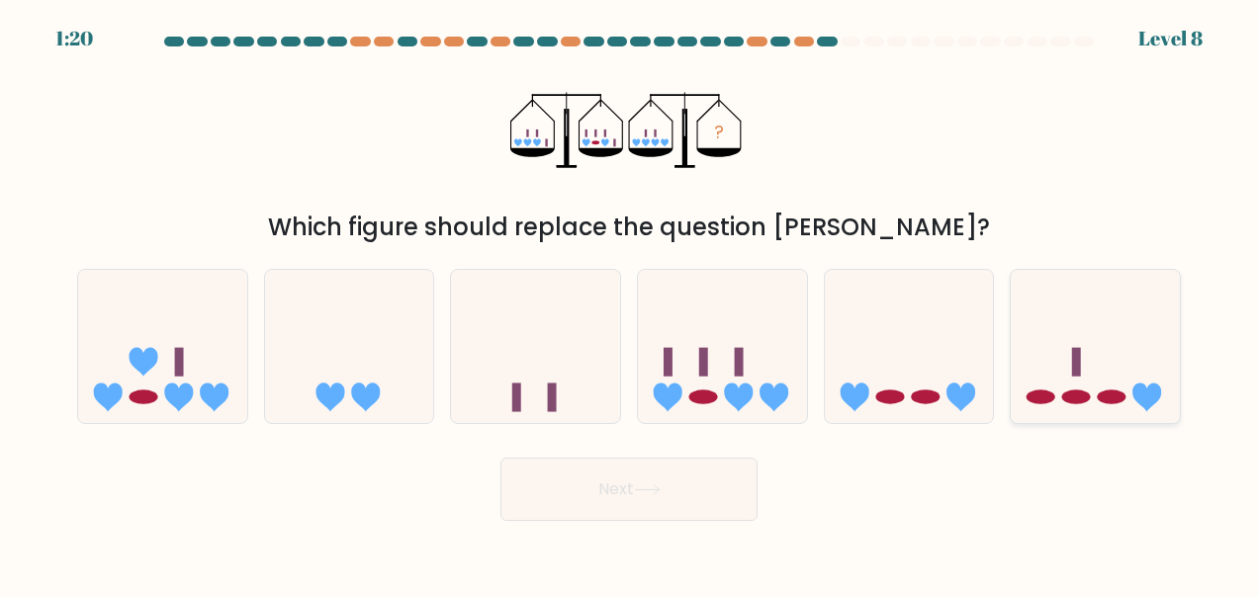
click at [1177, 386] on icon at bounding box center [1095, 346] width 169 height 139
click at [630, 304] on input "f." at bounding box center [629, 301] width 1 height 5
radio input "true"
click at [639, 479] on button "Next" at bounding box center [628, 489] width 257 height 63
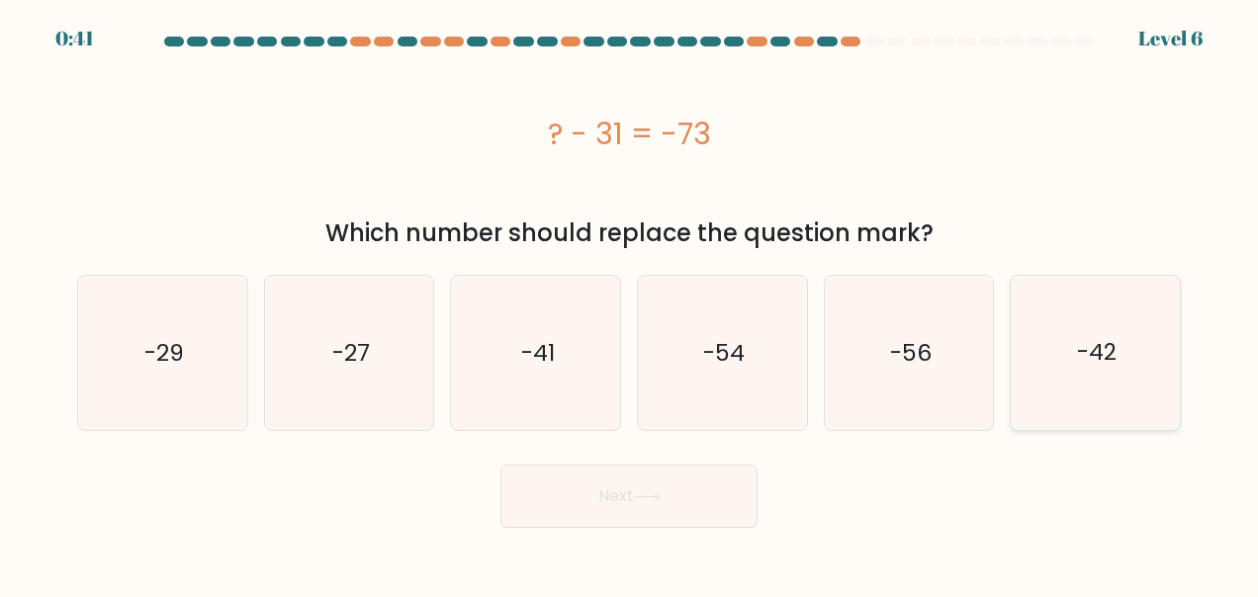
click at [1105, 409] on icon "-42" at bounding box center [1096, 353] width 154 height 154
click at [630, 304] on input "f. -42" at bounding box center [629, 301] width 1 height 5
radio input "true"
click at [643, 483] on button "Next" at bounding box center [628, 496] width 257 height 63
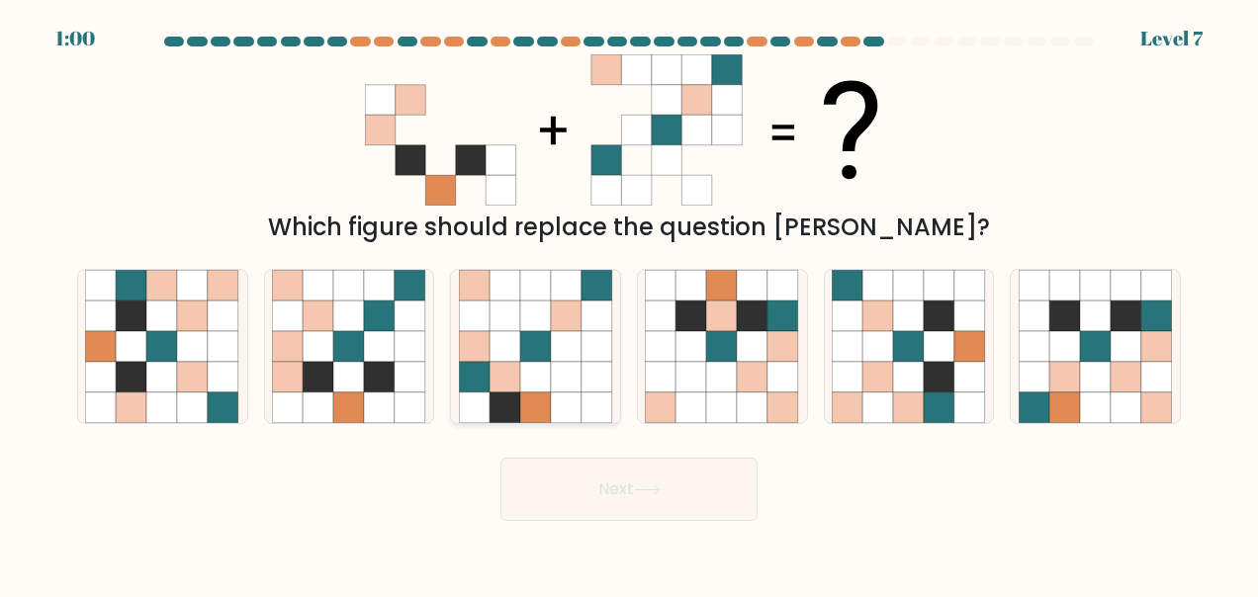
click at [562, 329] on icon at bounding box center [566, 316] width 31 height 31
click at [629, 304] on input "c." at bounding box center [629, 301] width 1 height 5
radio input "true"
click at [655, 485] on icon at bounding box center [647, 490] width 27 height 11
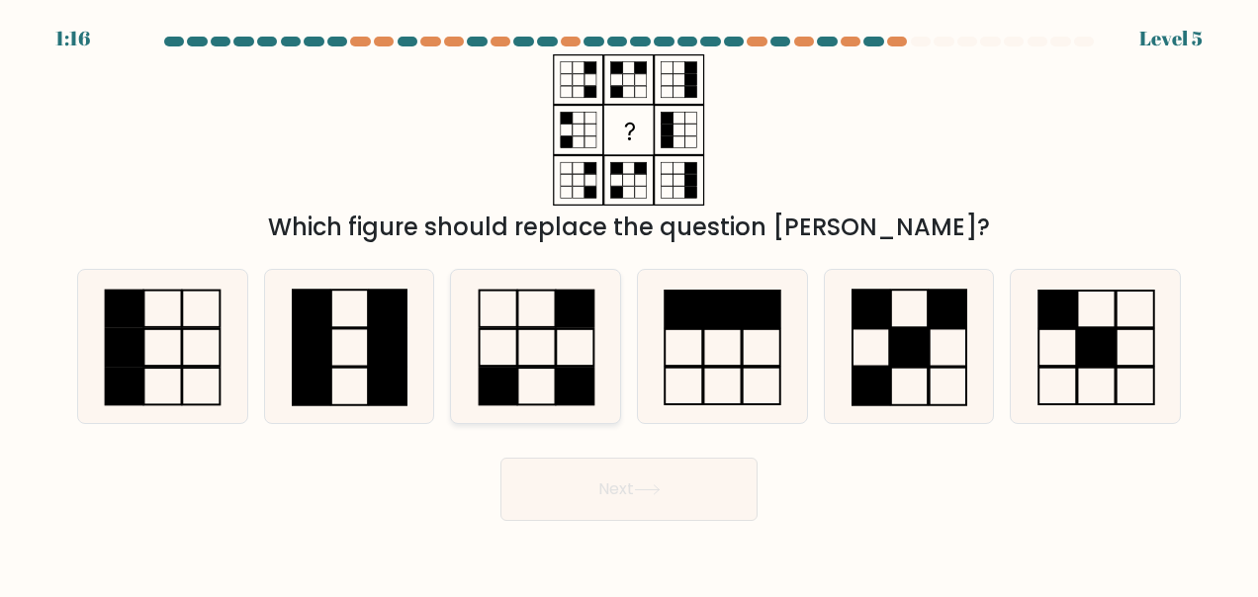
click at [555, 329] on rect at bounding box center [537, 347] width 38 height 37
click at [629, 304] on input "c." at bounding box center [629, 301] width 1 height 5
radio input "true"
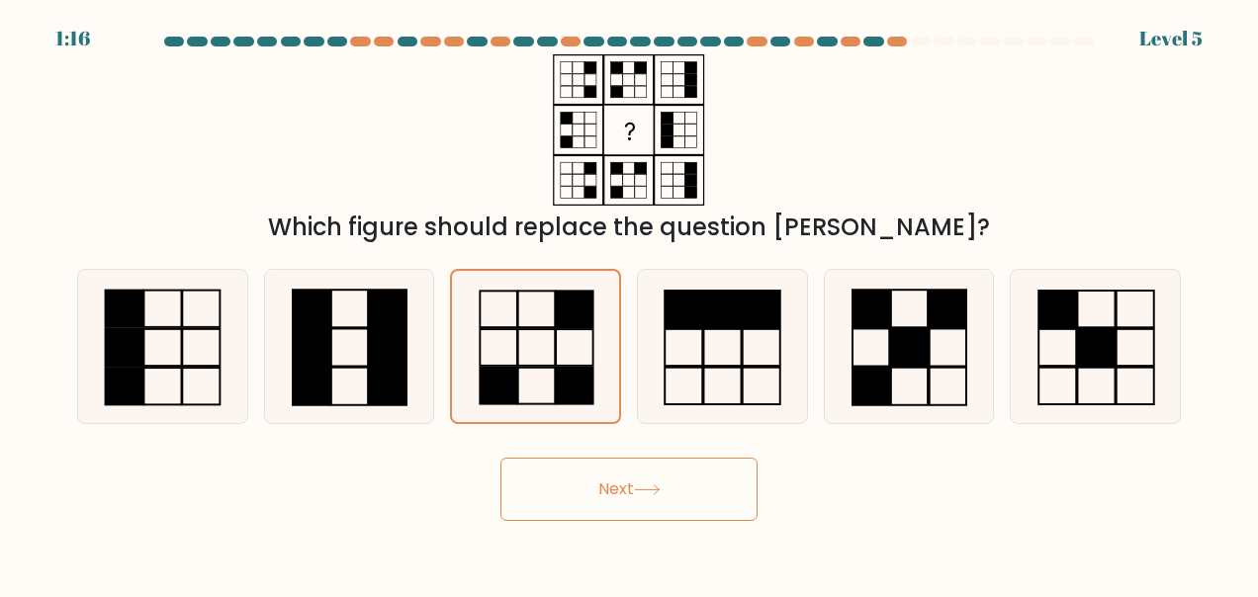
click at [627, 476] on button "Next" at bounding box center [628, 489] width 257 height 63
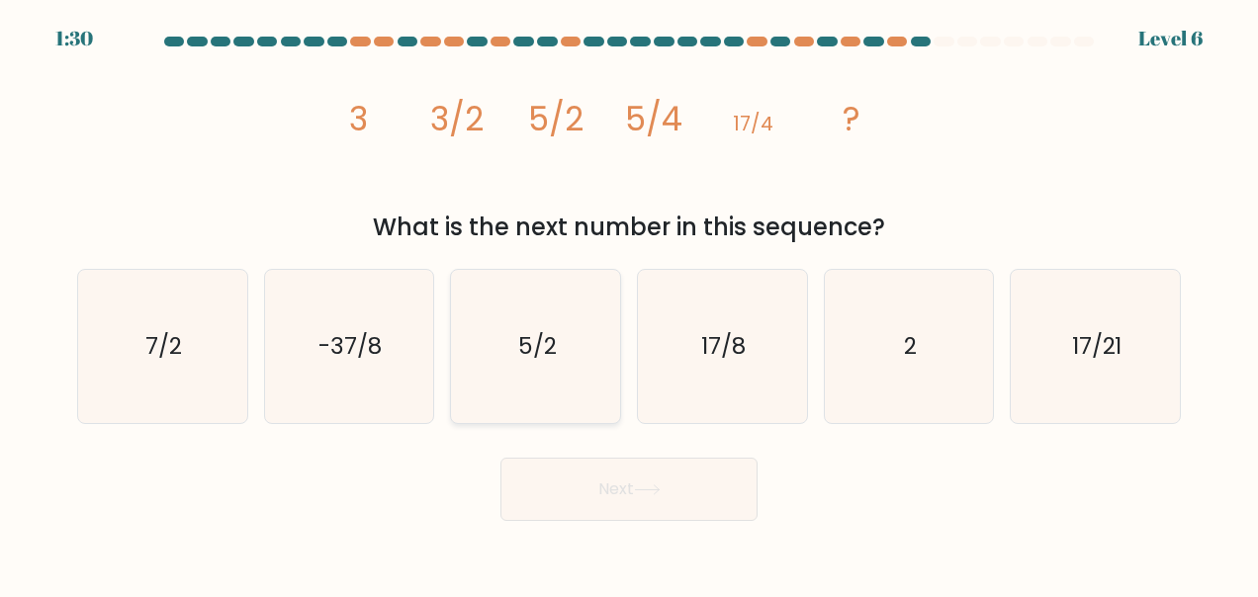
click at [580, 315] on icon "5/2" at bounding box center [536, 347] width 154 height 154
click at [629, 304] on input "c. 5/2" at bounding box center [629, 301] width 1 height 5
radio input "true"
click at [655, 502] on button "Next" at bounding box center [628, 489] width 257 height 63
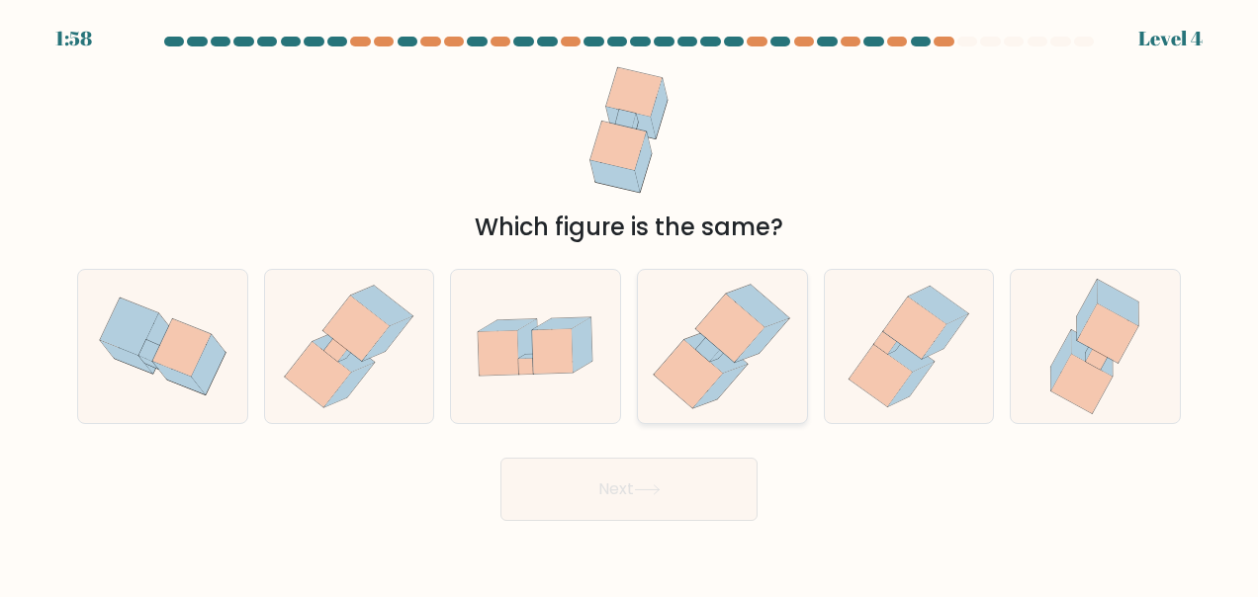
click at [748, 350] on icon at bounding box center [762, 340] width 53 height 44
click at [630, 304] on input "d." at bounding box center [629, 301] width 1 height 5
radio input "true"
click at [661, 493] on icon at bounding box center [647, 490] width 27 height 11
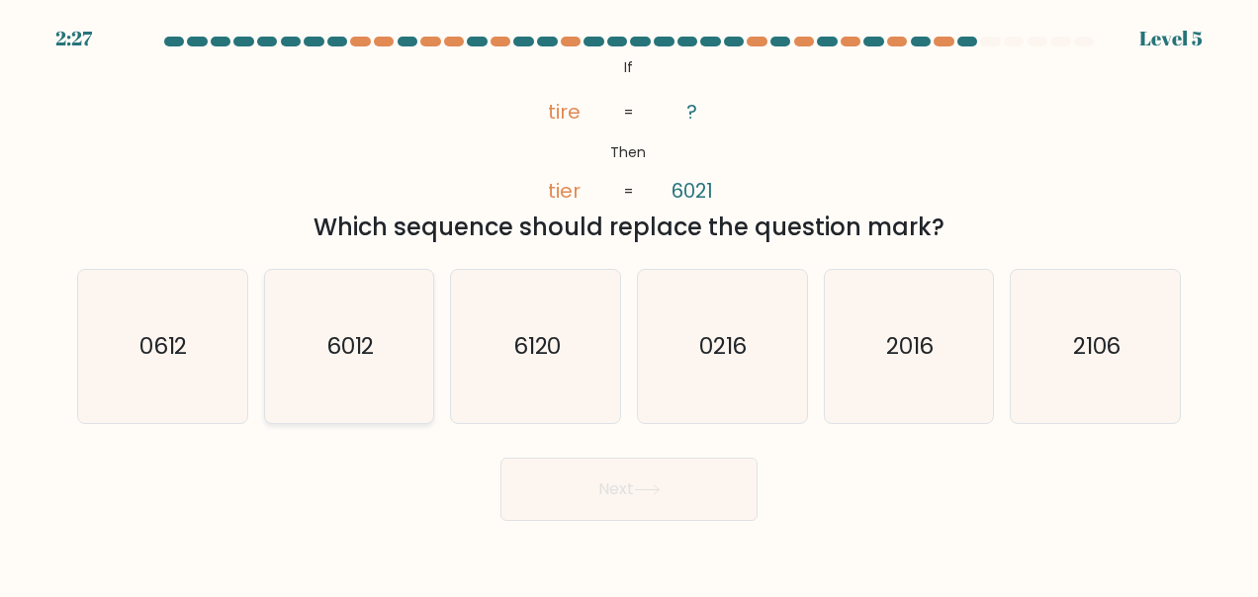
click at [366, 334] on text "6012" at bounding box center [350, 346] width 48 height 32
click at [629, 304] on input "b. 6012" at bounding box center [629, 301] width 1 height 5
radio input "true"
click at [616, 492] on button "Next" at bounding box center [628, 489] width 257 height 63
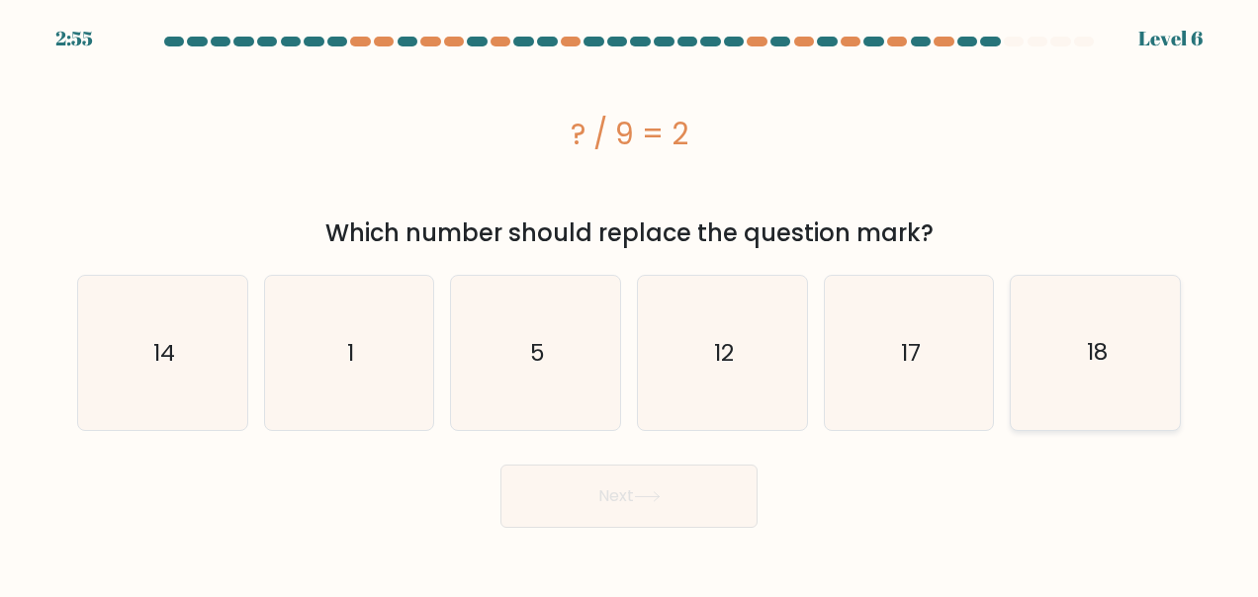
click at [1102, 347] on text "18" at bounding box center [1097, 353] width 21 height 32
click at [630, 304] on input "f. 18" at bounding box center [629, 301] width 1 height 5
radio input "true"
click at [651, 502] on icon at bounding box center [647, 497] width 27 height 11
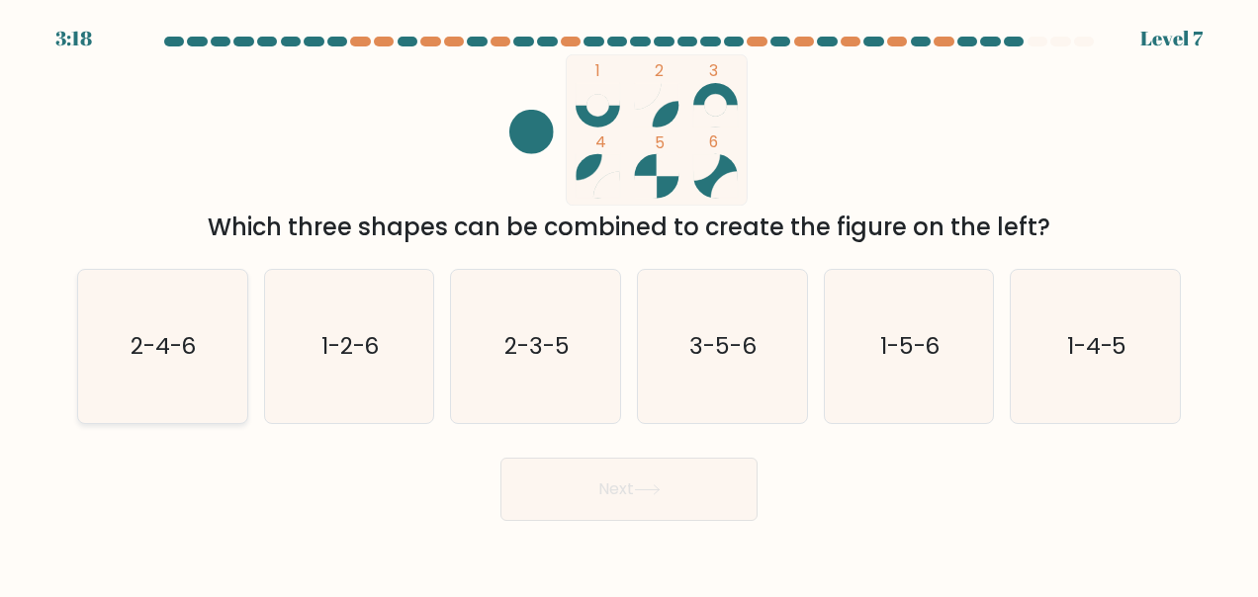
click at [217, 336] on icon "2-4-6" at bounding box center [162, 347] width 154 height 154
click at [629, 304] on input "a. 2-4-6" at bounding box center [629, 301] width 1 height 5
radio input "true"
click at [599, 500] on button "Next" at bounding box center [628, 489] width 257 height 63
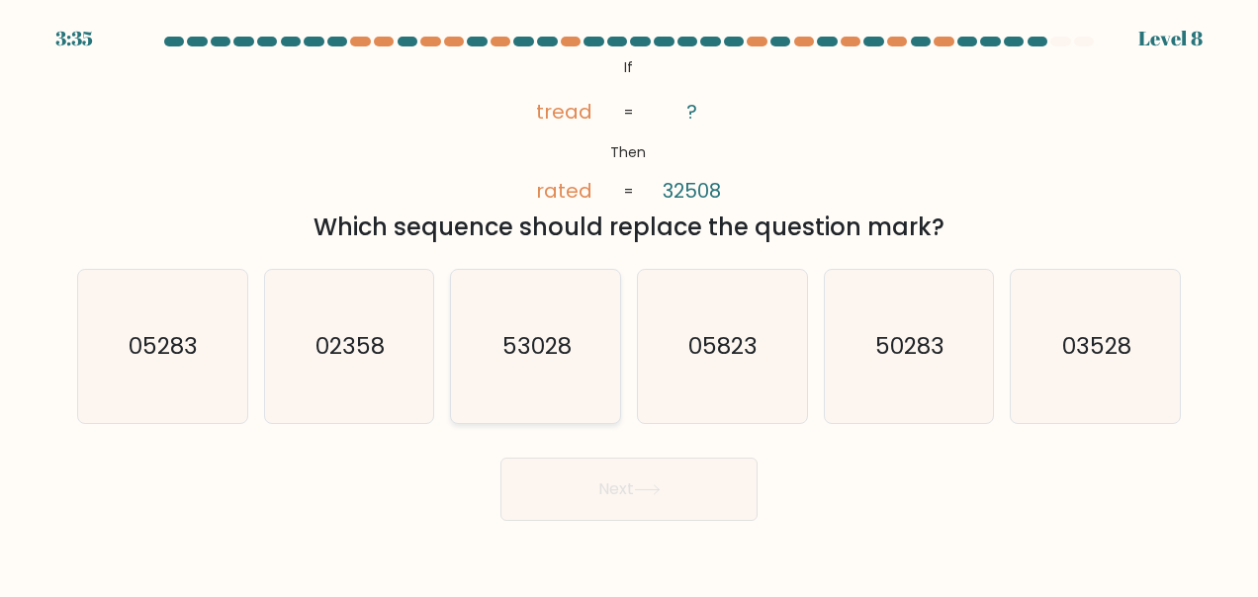
click at [546, 320] on icon "53028" at bounding box center [536, 347] width 154 height 154
click at [629, 304] on input "c. 53028" at bounding box center [629, 301] width 1 height 5
radio input "true"
click at [600, 501] on button "Next" at bounding box center [628, 489] width 257 height 63
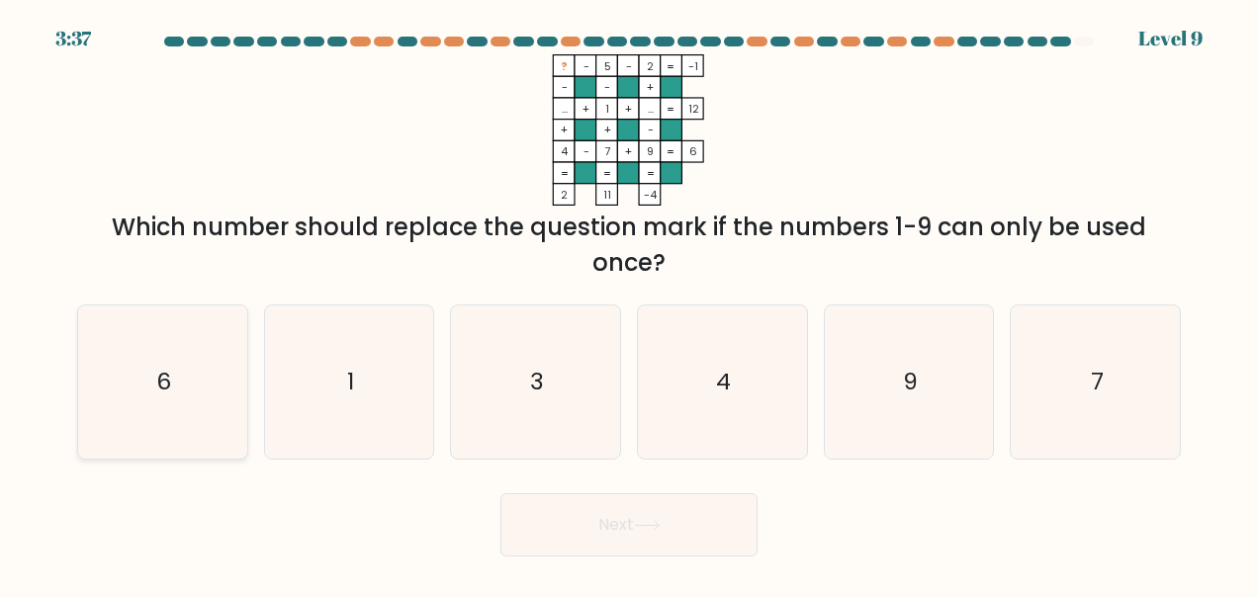
click at [136, 377] on icon "6" at bounding box center [162, 383] width 154 height 154
click at [629, 304] on input "a. 6" at bounding box center [629, 301] width 1 height 5
radio input "true"
click at [642, 509] on button "Next" at bounding box center [628, 525] width 257 height 63
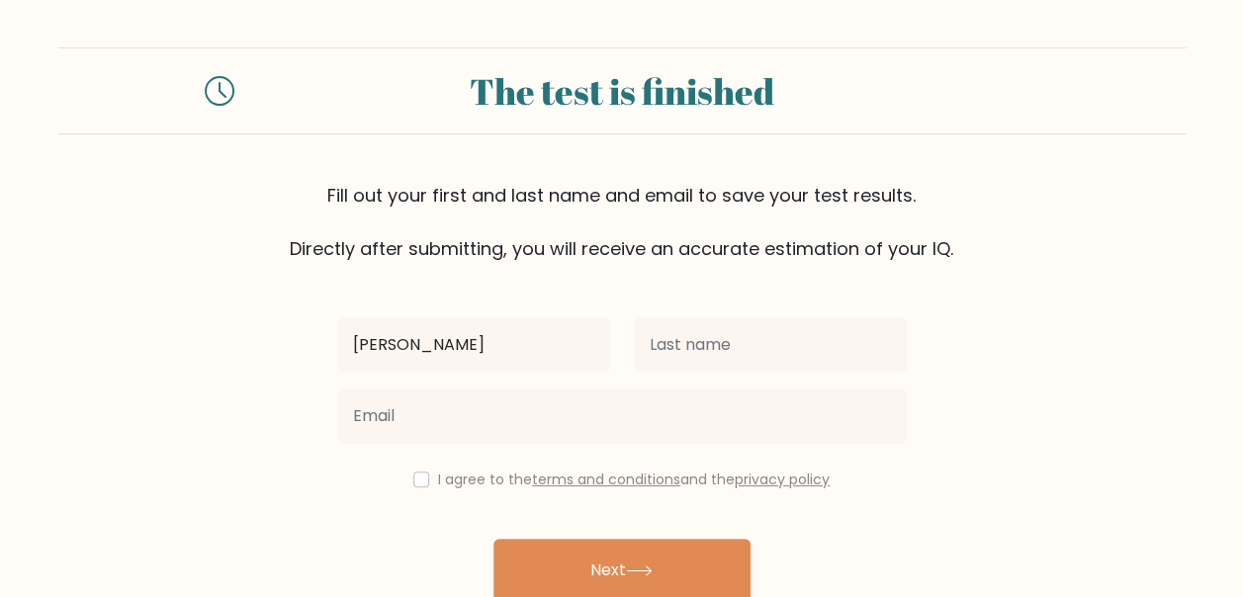
type input "[PERSON_NAME]"
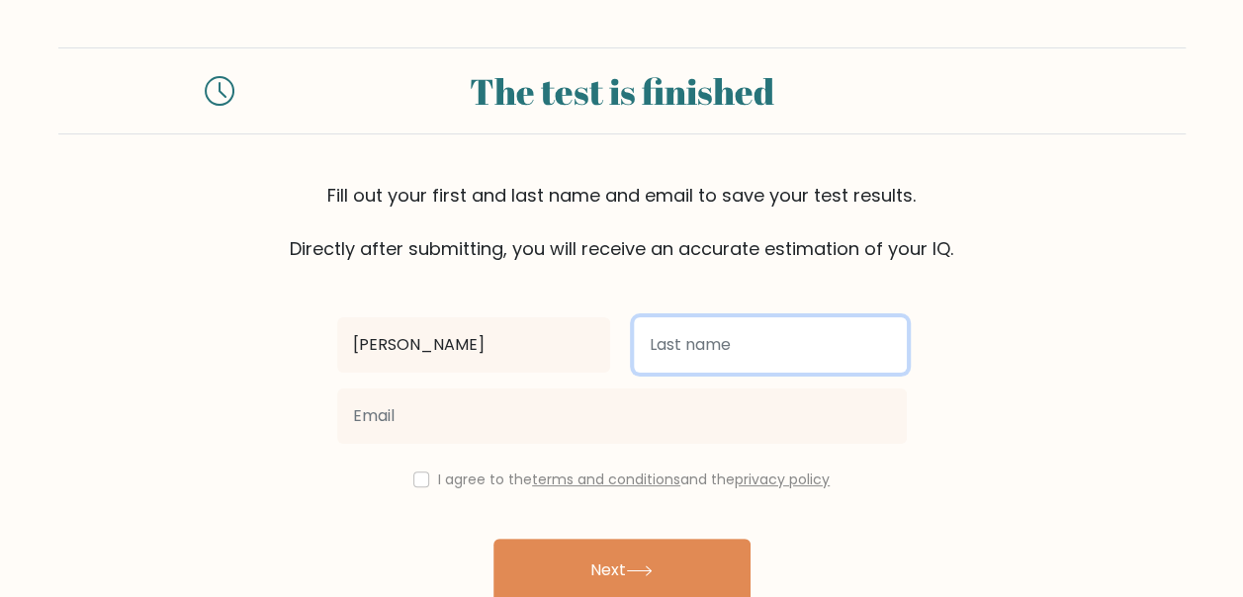
click at [844, 351] on input "text" at bounding box center [770, 345] width 273 height 55
type input "Ebo"
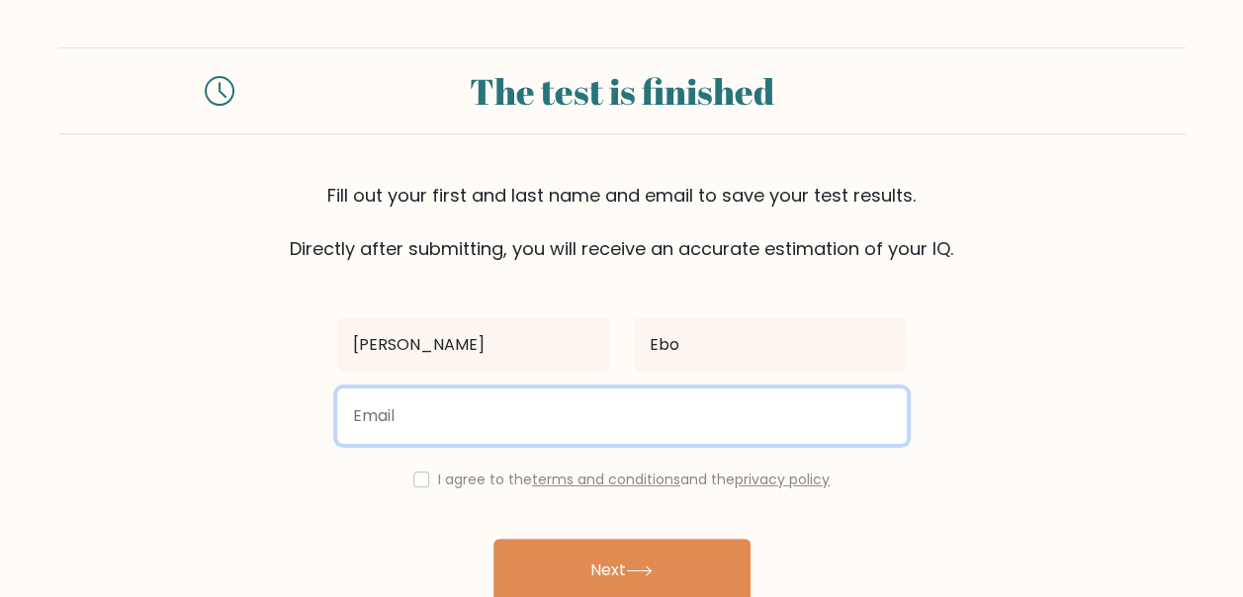
click at [720, 409] on input "email" at bounding box center [622, 416] width 570 height 55
type input "anthon24mordz@gmail.com"
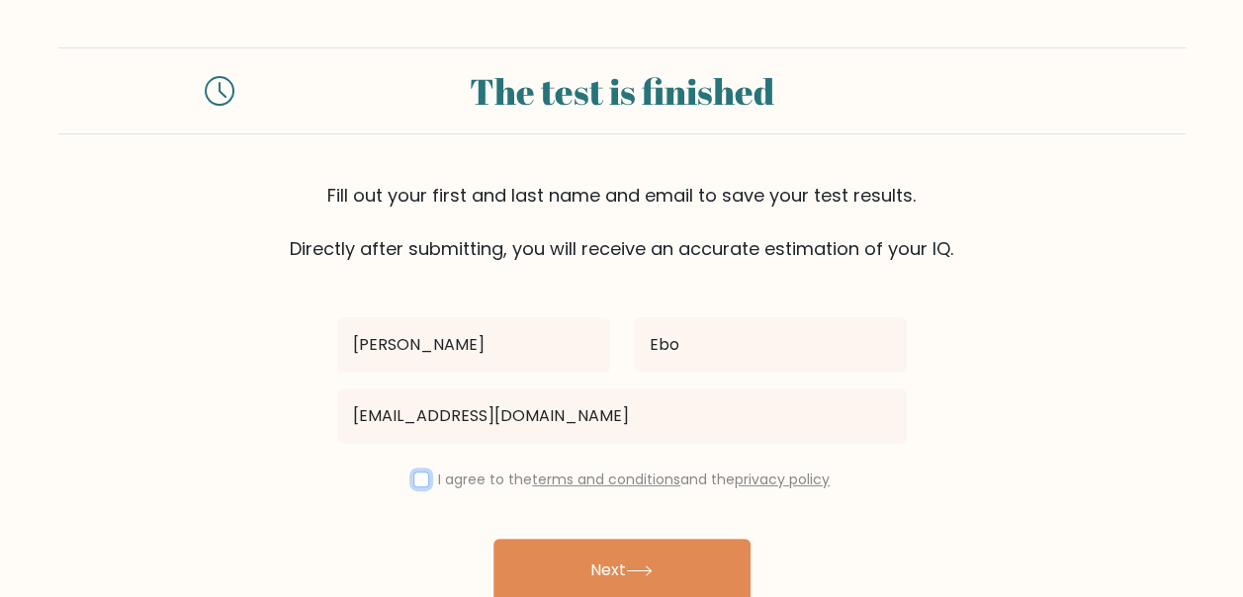
click at [414, 477] on input "checkbox" at bounding box center [421, 480] width 16 height 16
checkbox input "true"
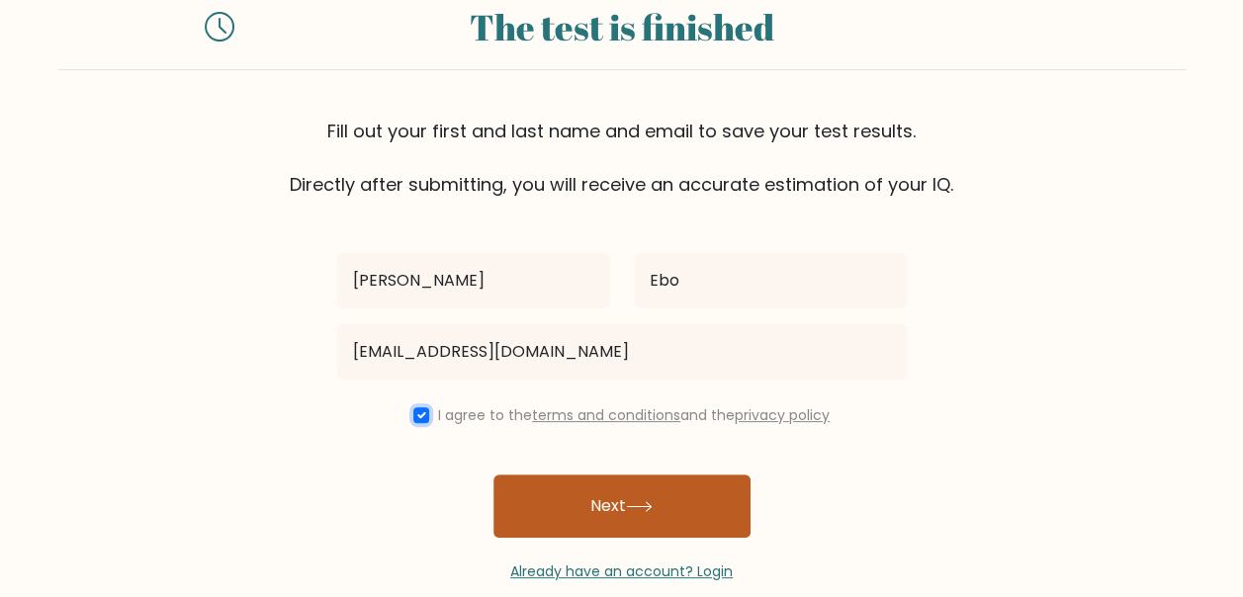
scroll to position [95, 0]
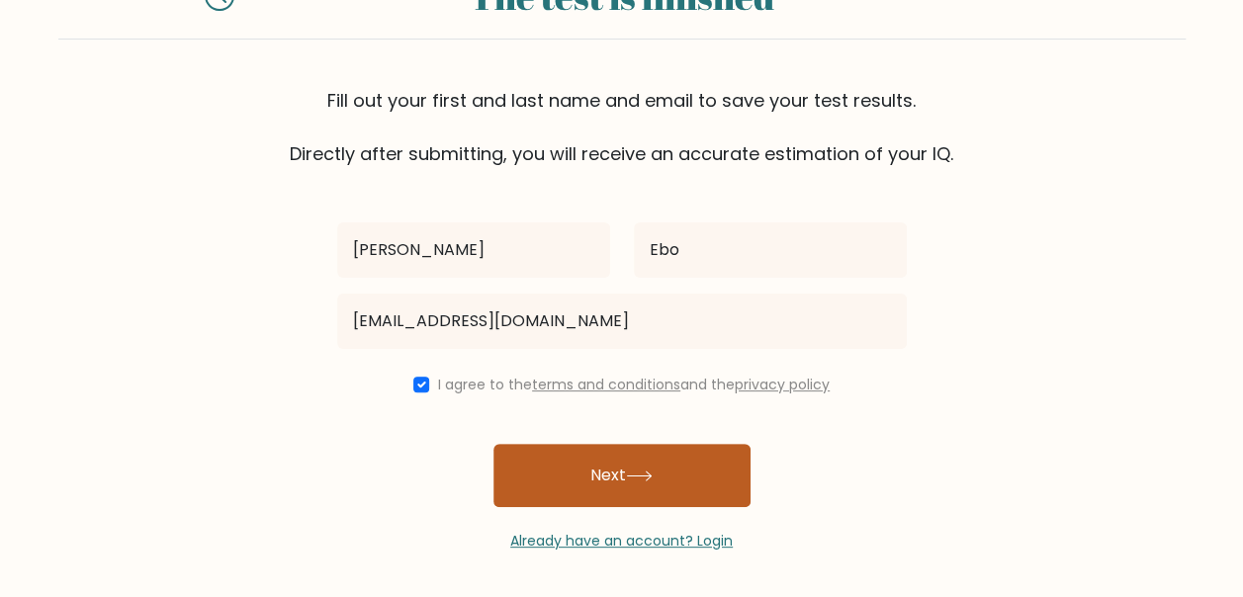
click at [588, 473] on button "Next" at bounding box center [622, 475] width 257 height 63
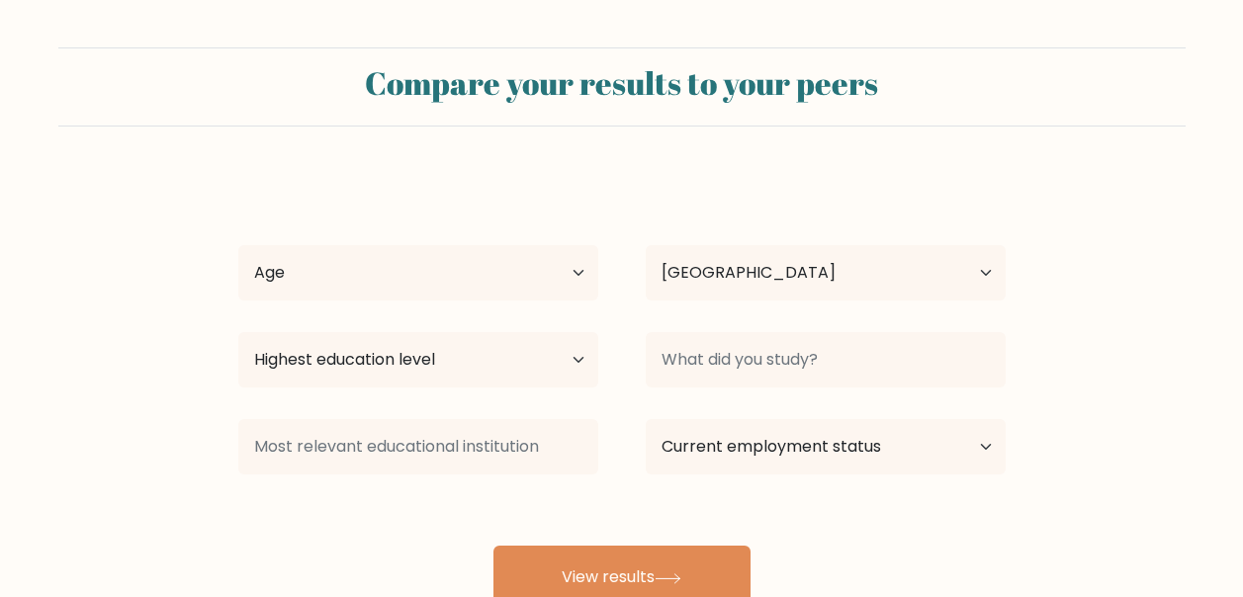
select select "PH"
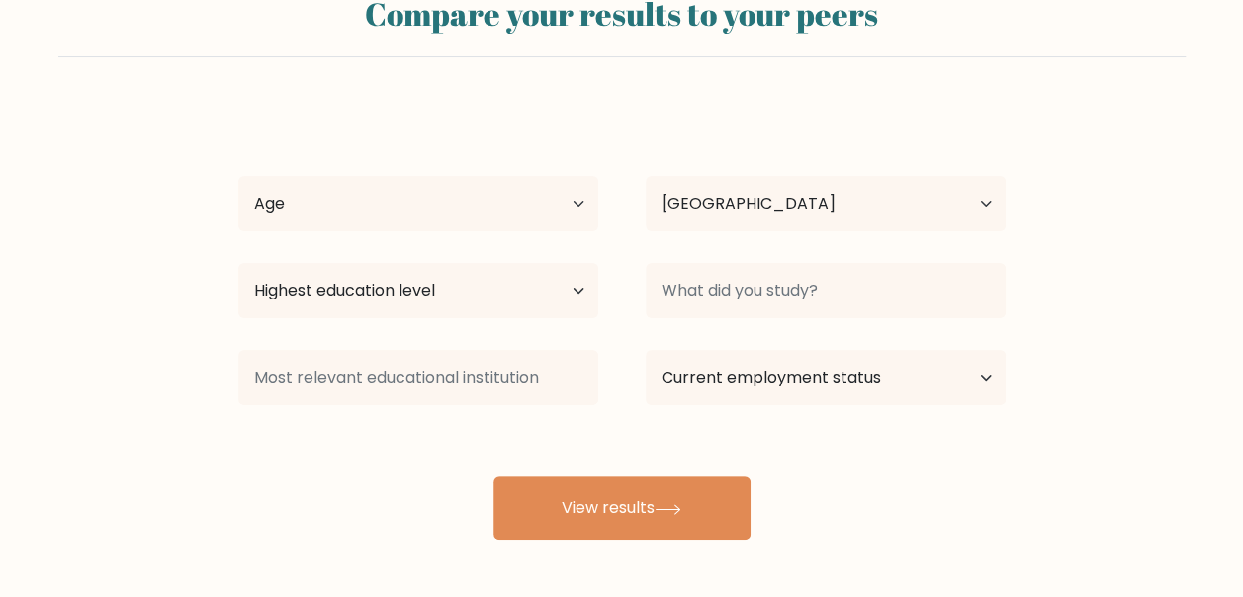
scroll to position [99, 0]
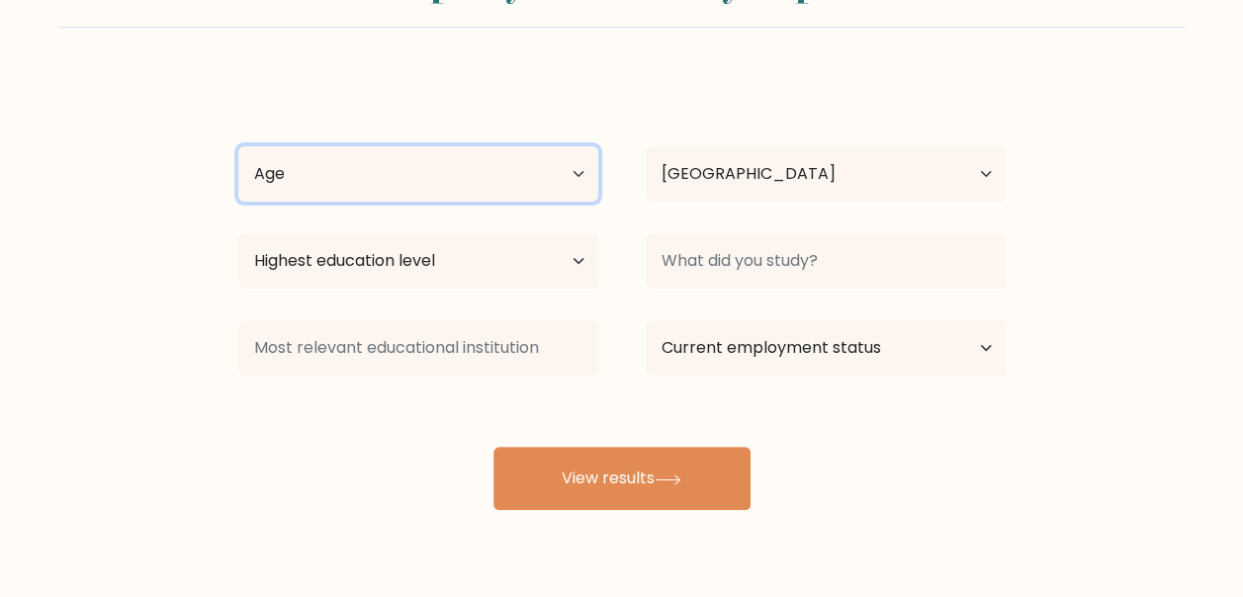
click at [556, 183] on select "Age Under [DEMOGRAPHIC_DATA] [DEMOGRAPHIC_DATA] [DEMOGRAPHIC_DATA] [DEMOGRAPHIC…" at bounding box center [418, 173] width 360 height 55
select select "25_34"
click at [238, 146] on select "Age Under [DEMOGRAPHIC_DATA] [DEMOGRAPHIC_DATA] [DEMOGRAPHIC_DATA] [DEMOGRAPHIC…" at bounding box center [418, 173] width 360 height 55
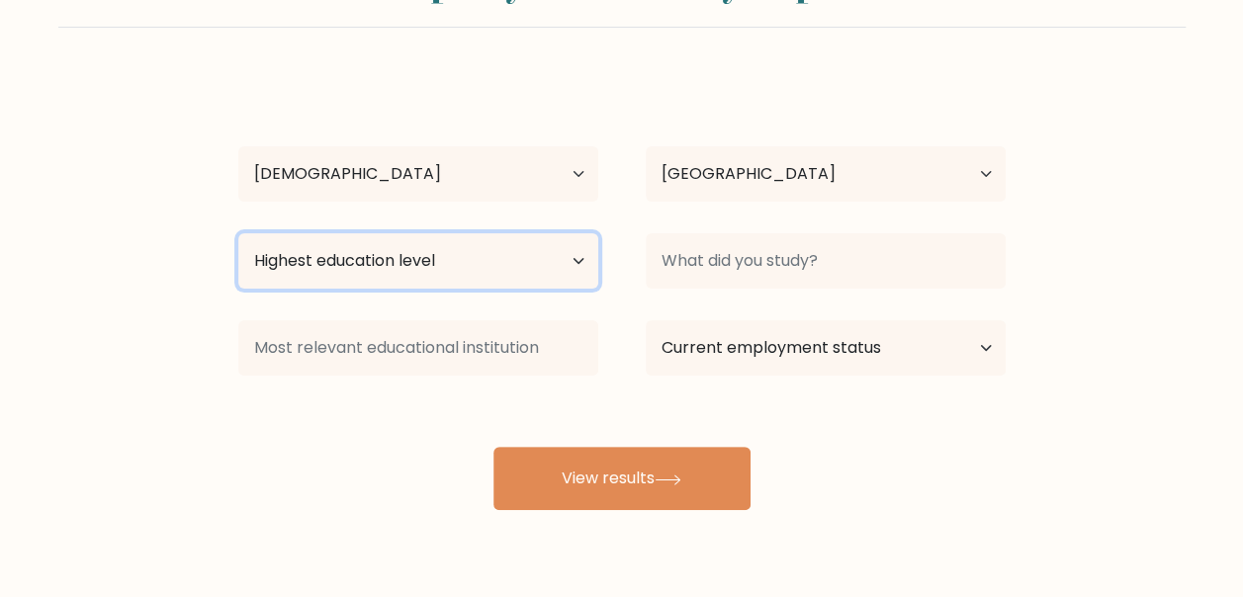
click at [548, 254] on select "Highest education level No schooling Primary Lower Secondary Upper Secondary Oc…" at bounding box center [418, 260] width 360 height 55
select select "bachelors_degree"
click at [238, 233] on select "Highest education level No schooling Primary Lower Secondary Upper Secondary Oc…" at bounding box center [418, 260] width 360 height 55
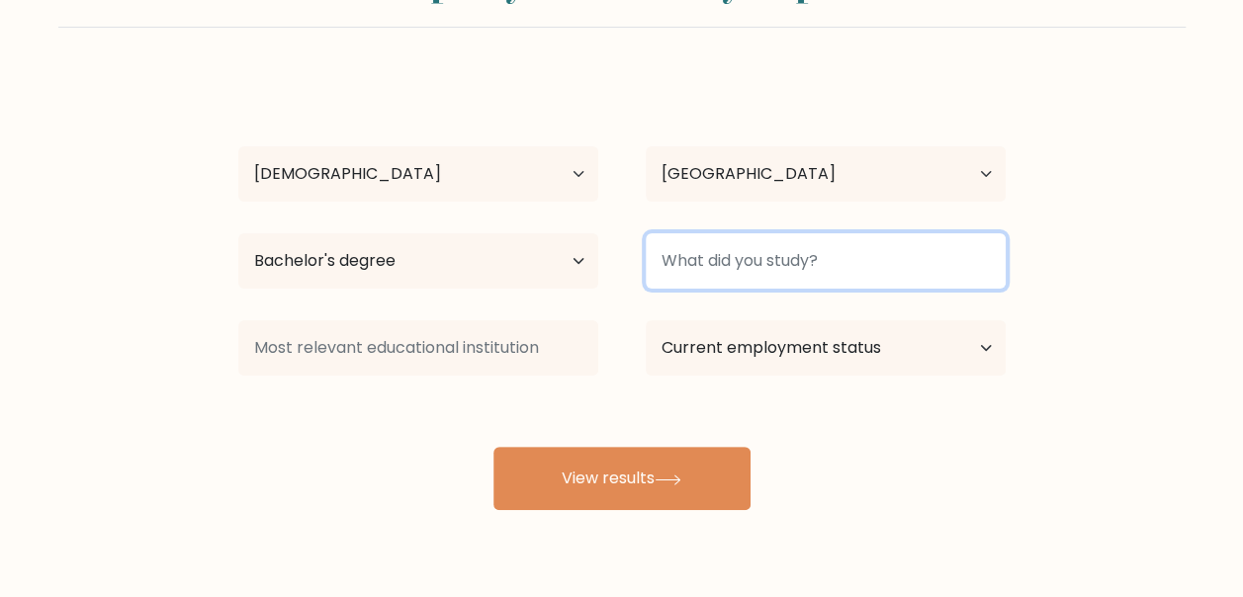
click at [857, 263] on input at bounding box center [826, 260] width 360 height 55
type input "2019"
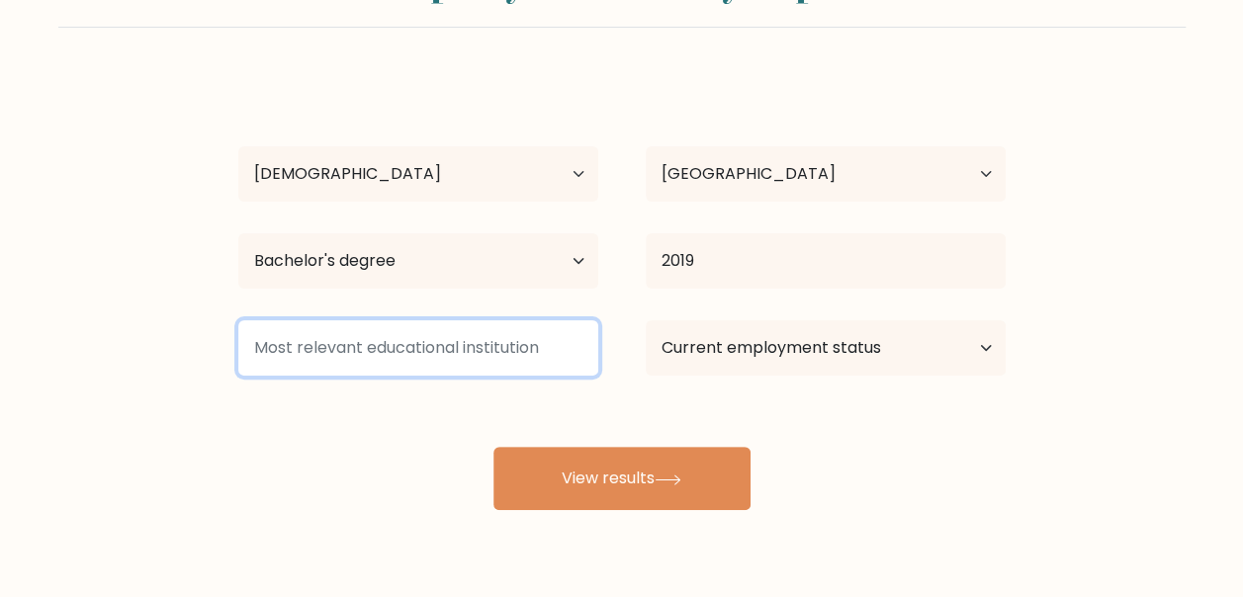
click at [482, 356] on input at bounding box center [418, 347] width 360 height 55
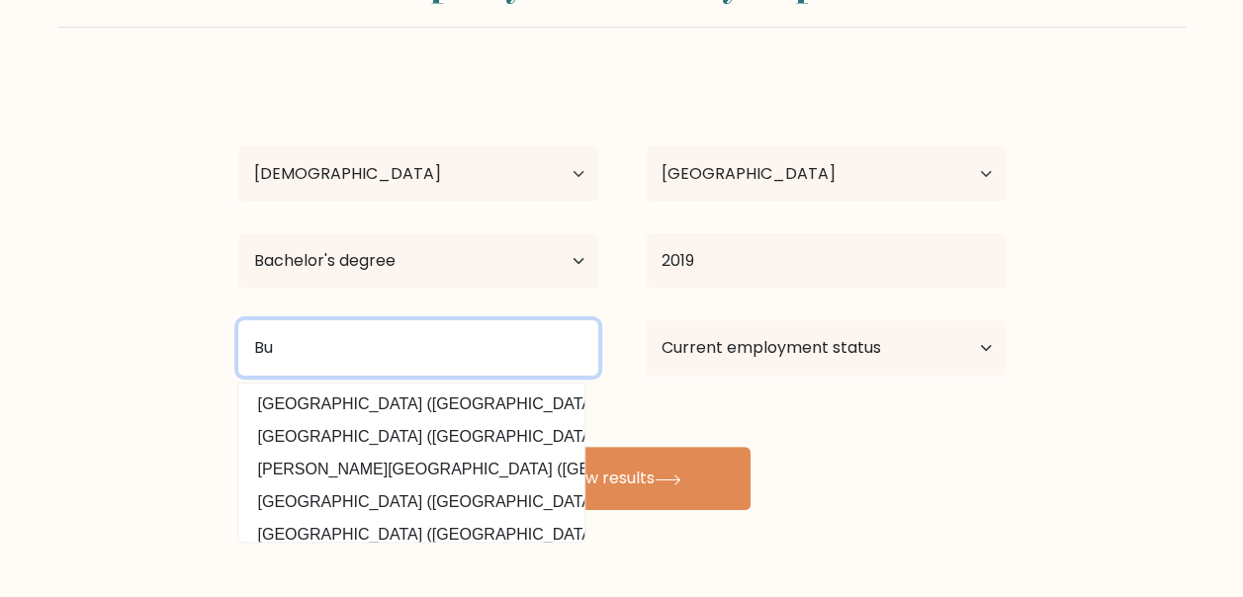
type input "B"
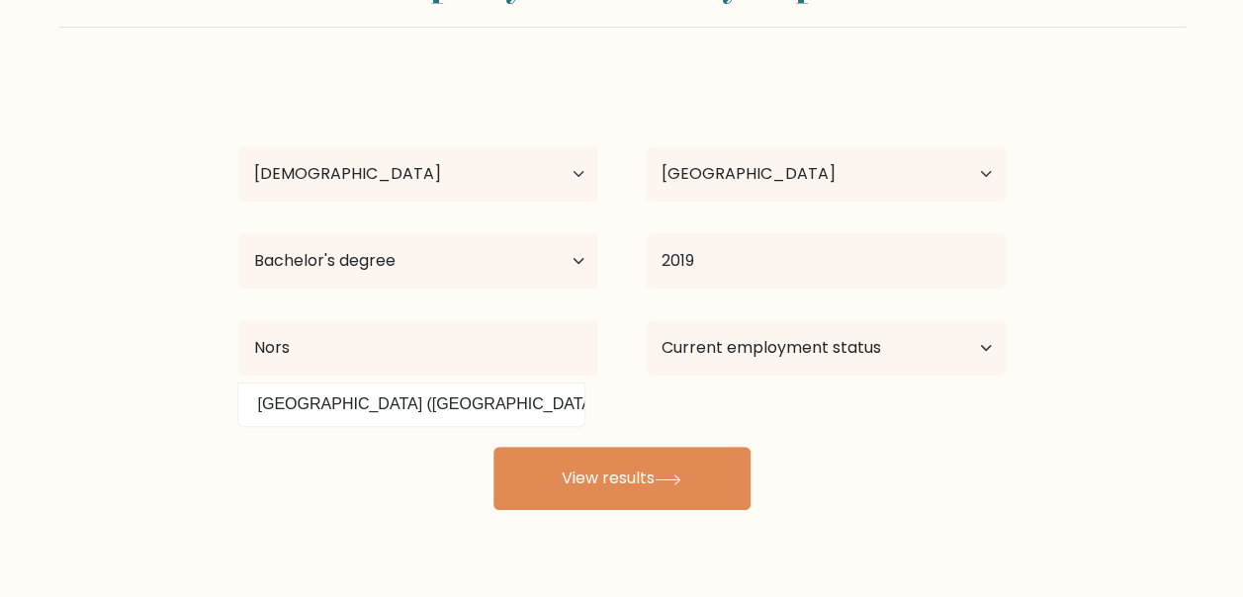
click at [443, 421] on datalist "[GEOGRAPHIC_DATA] ([GEOGRAPHIC_DATA])" at bounding box center [411, 405] width 346 height 43
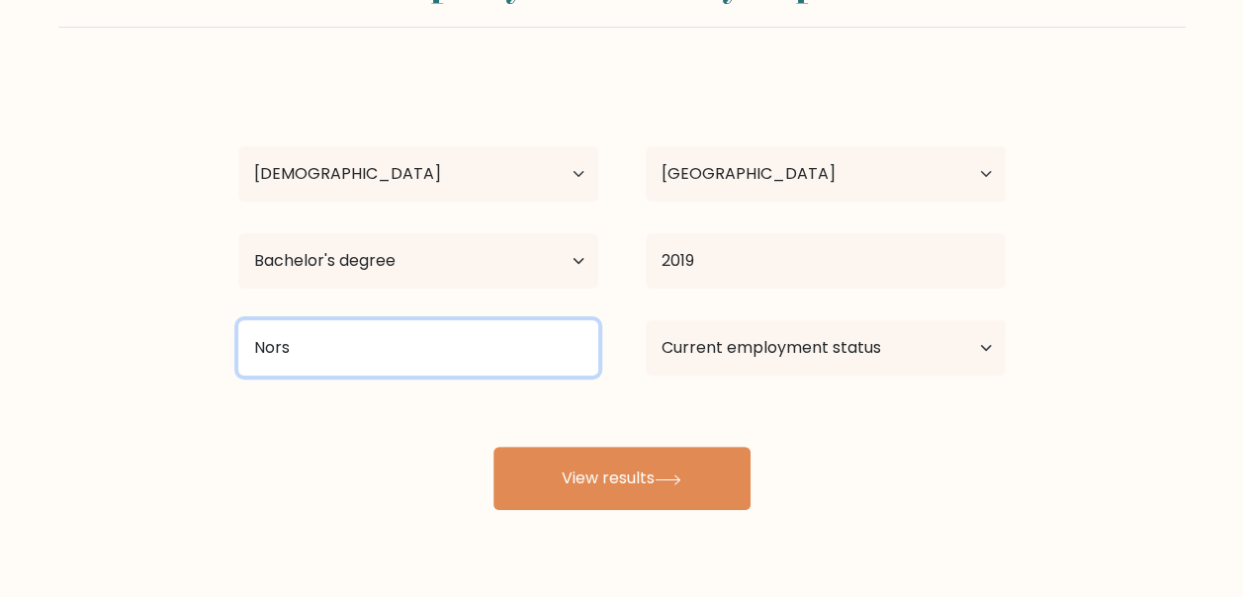
click at [427, 349] on input "Nors" at bounding box center [418, 347] width 360 height 55
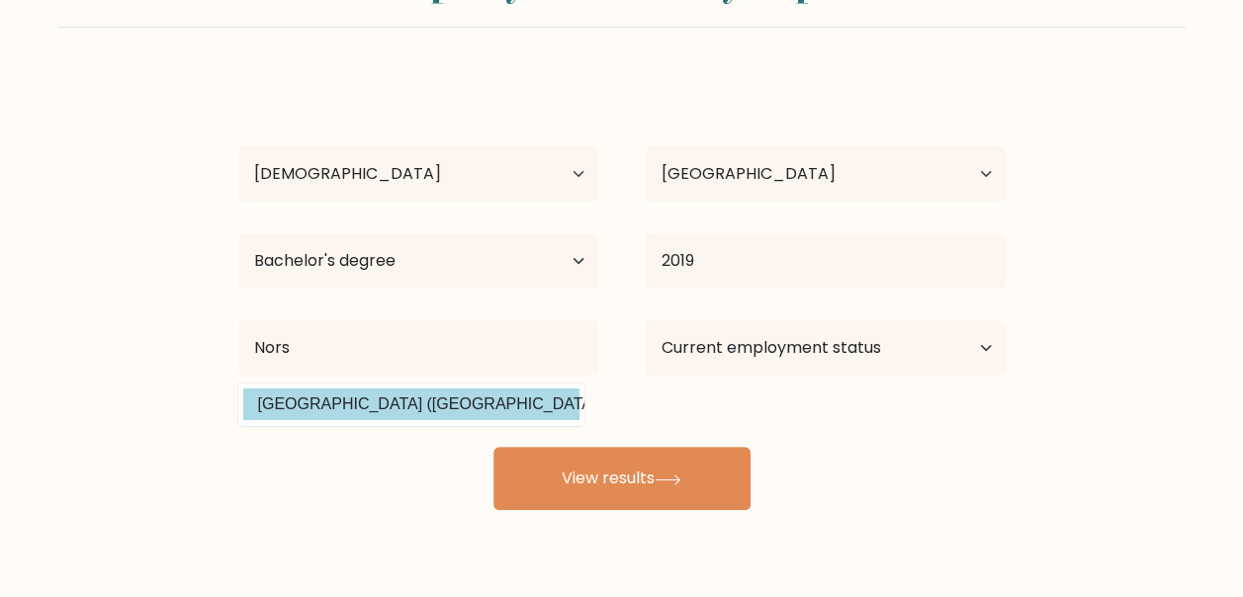
click at [439, 406] on option "Negros Oriental State University (Philippines)" at bounding box center [411, 405] width 336 height 32
type input "[GEOGRAPHIC_DATA]"
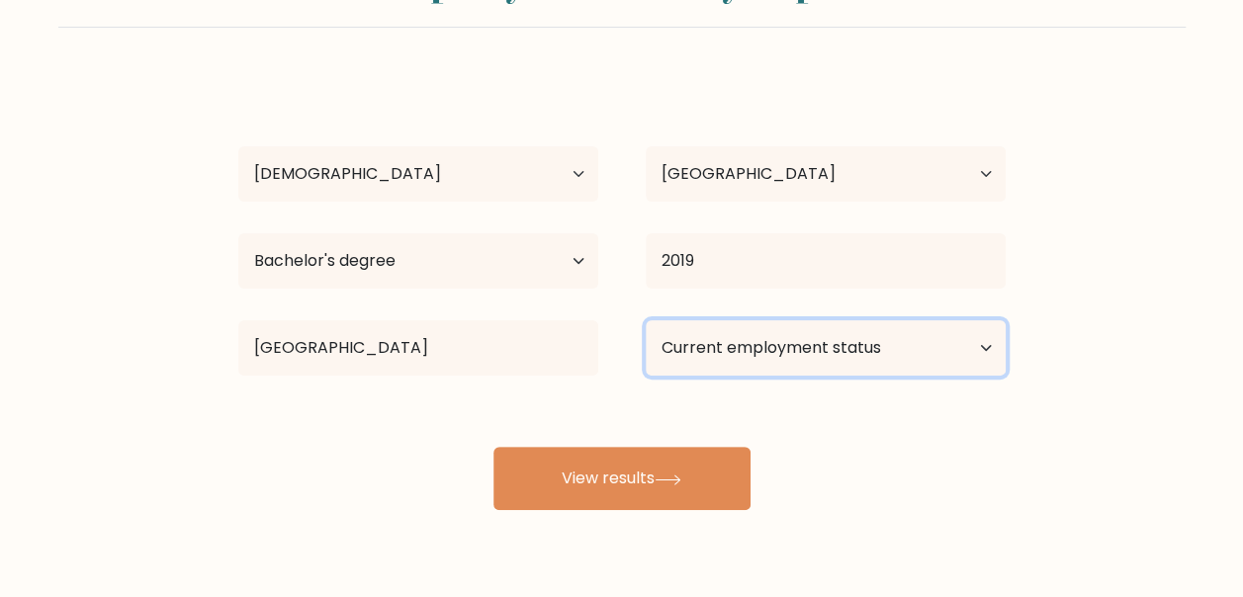
click at [901, 352] on select "Current employment status Employed Student Retired Other / prefer not to answer" at bounding box center [826, 347] width 360 height 55
select select "other"
click at [646, 320] on select "Current employment status Employed Student Retired Other / prefer not to answer" at bounding box center [826, 347] width 360 height 55
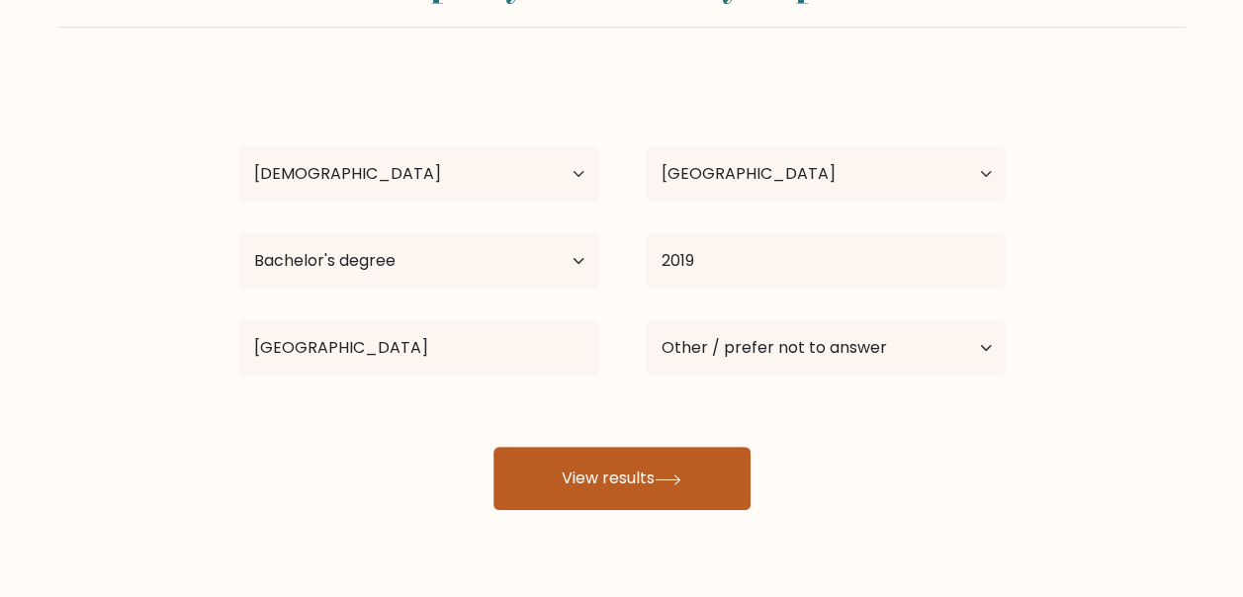
click at [694, 484] on button "View results" at bounding box center [622, 478] width 257 height 63
